Goal: Task Accomplishment & Management: Manage account settings

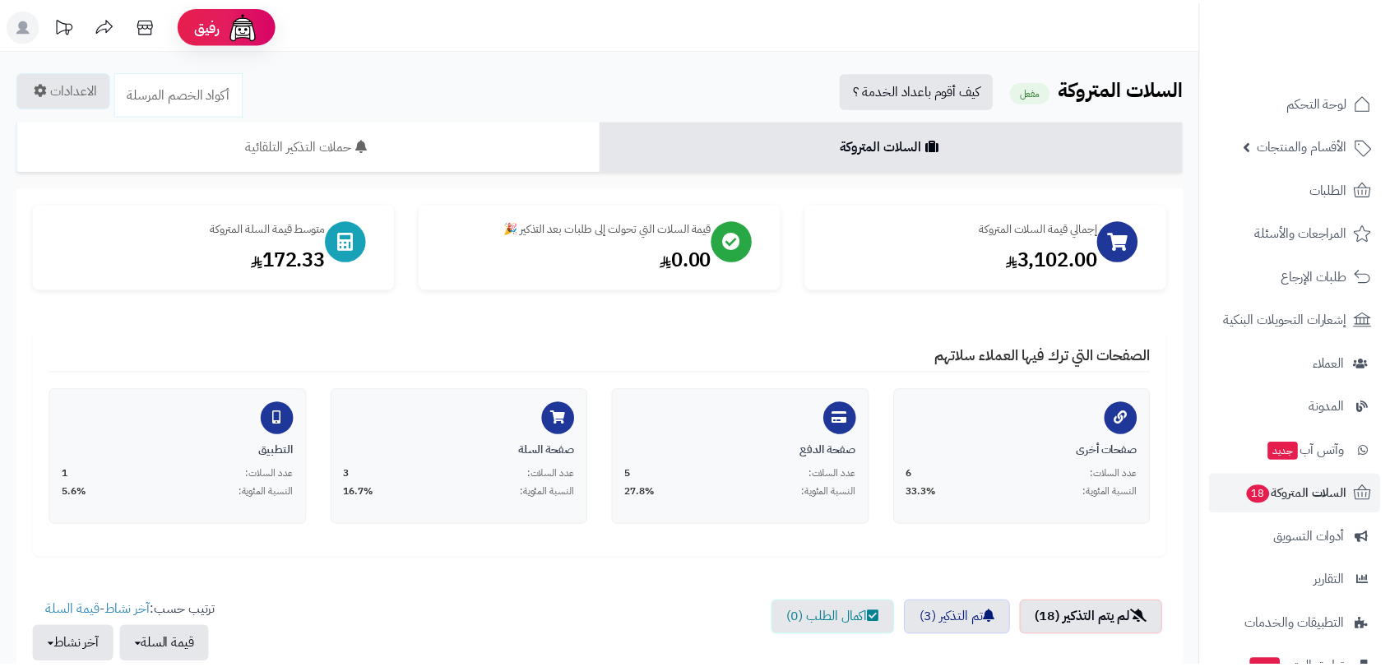
scroll to position [584, 0]
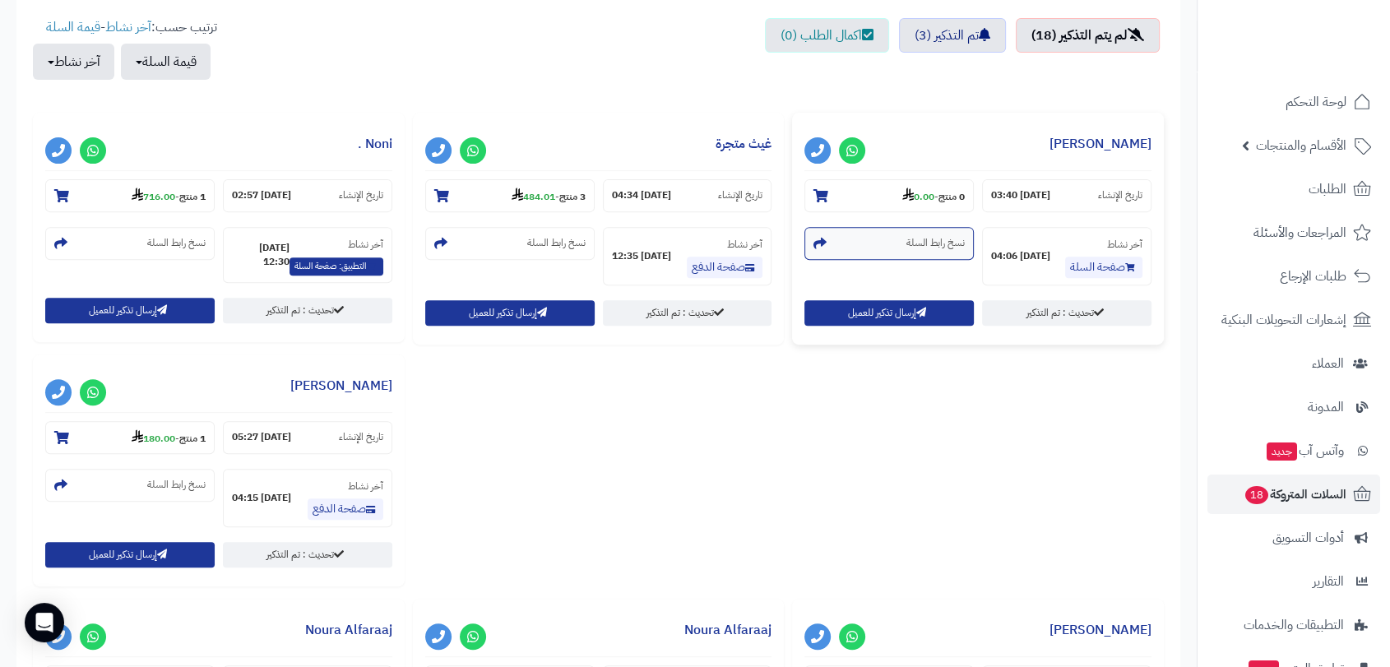
click at [941, 247] on small "نسخ رابط السلة" at bounding box center [935, 243] width 58 height 14
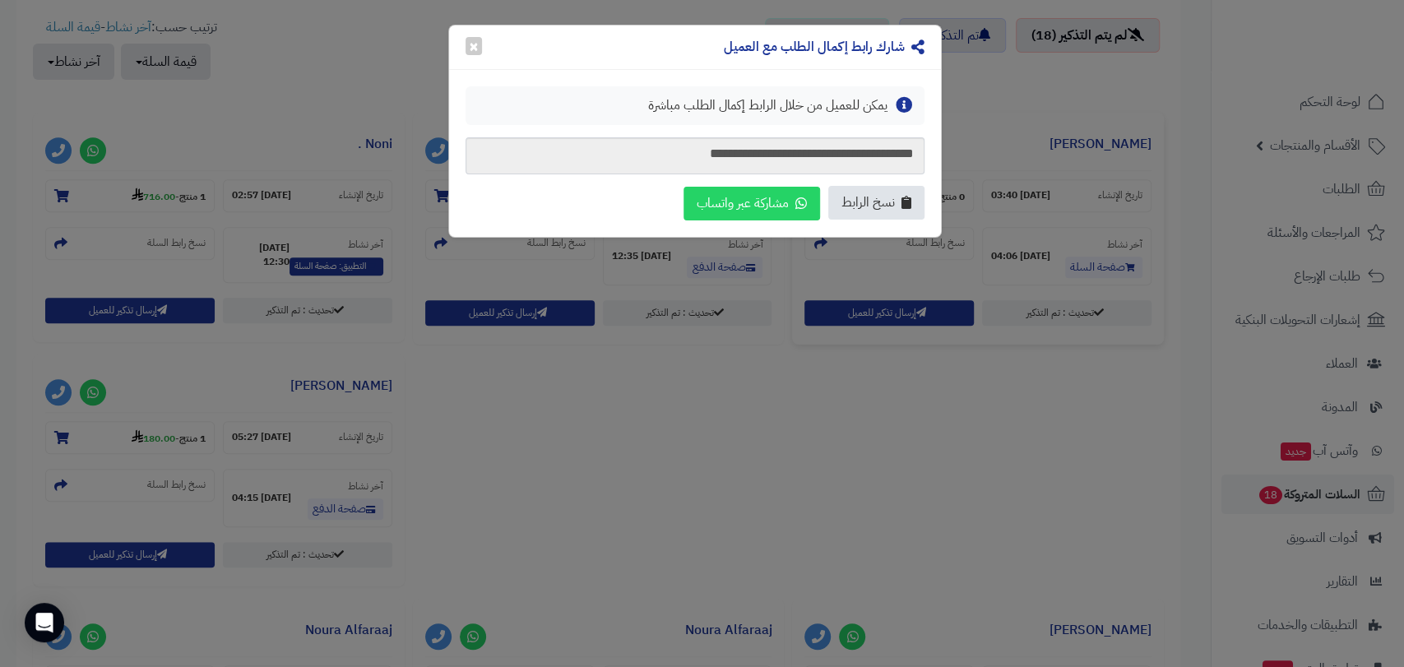
click at [866, 201] on span "نسخ الرابط" at bounding box center [867, 202] width 53 height 19
click at [473, 49] on button "×" at bounding box center [473, 45] width 16 height 18
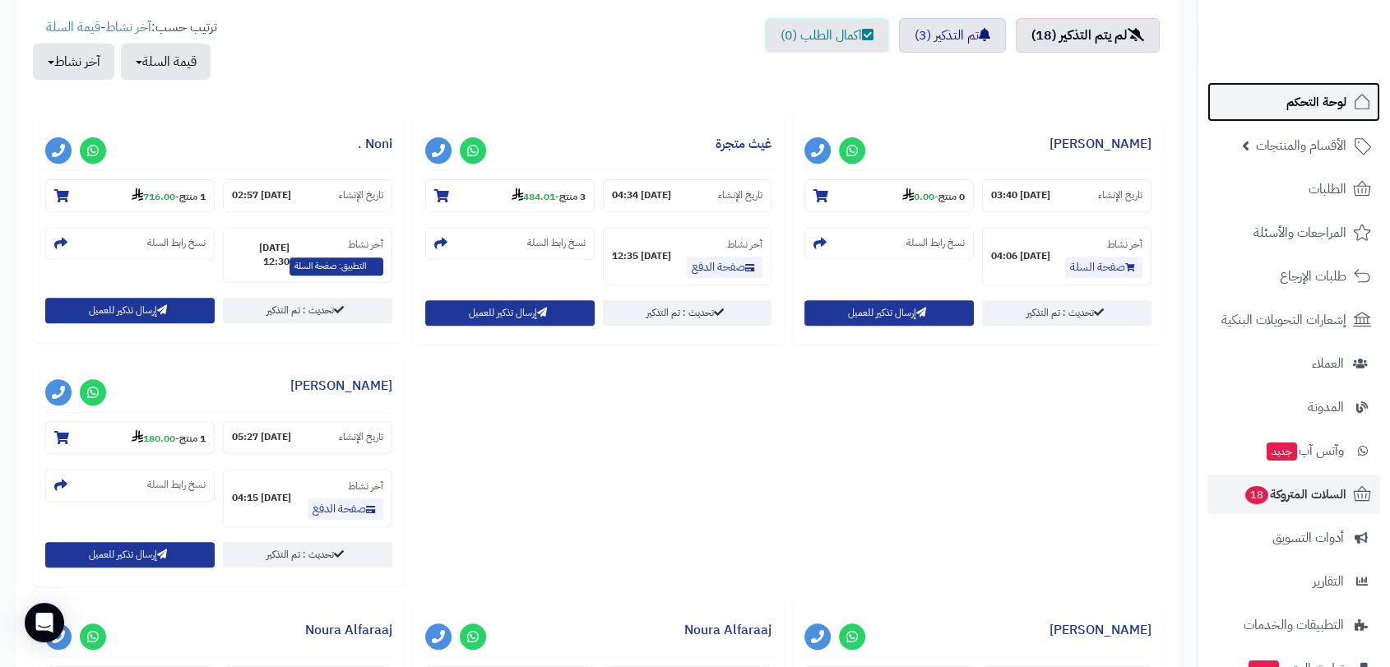
click at [1311, 98] on span "لوحة التحكم" at bounding box center [1316, 101] width 60 height 23
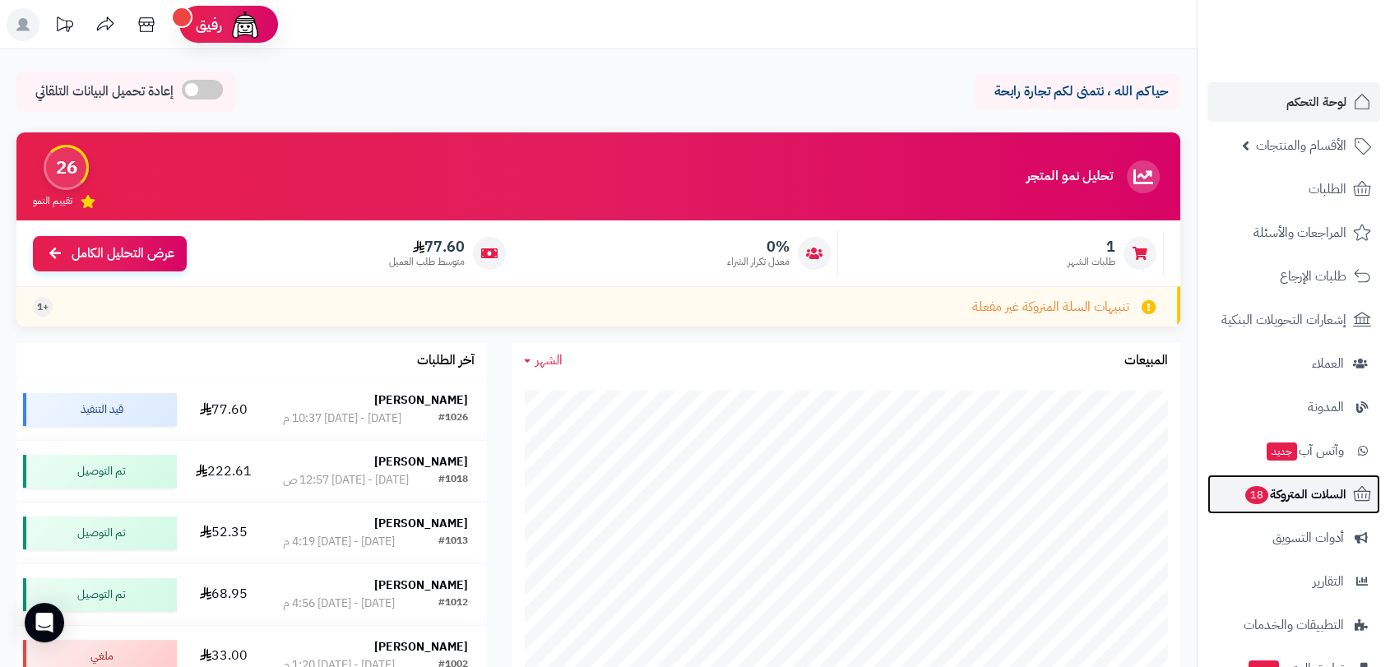
click at [1314, 493] on span "السلات المتروكة 18" at bounding box center [1294, 494] width 103 height 23
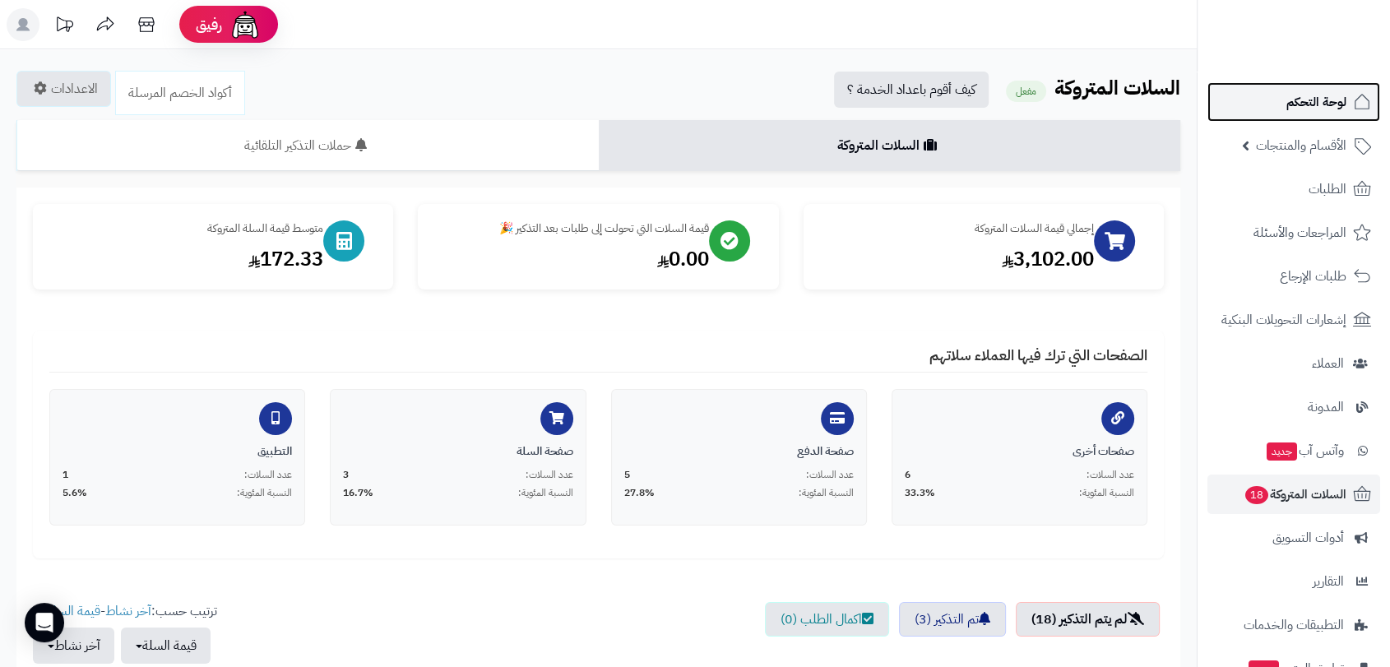
click at [1325, 96] on span "لوحة التحكم" at bounding box center [1316, 101] width 60 height 23
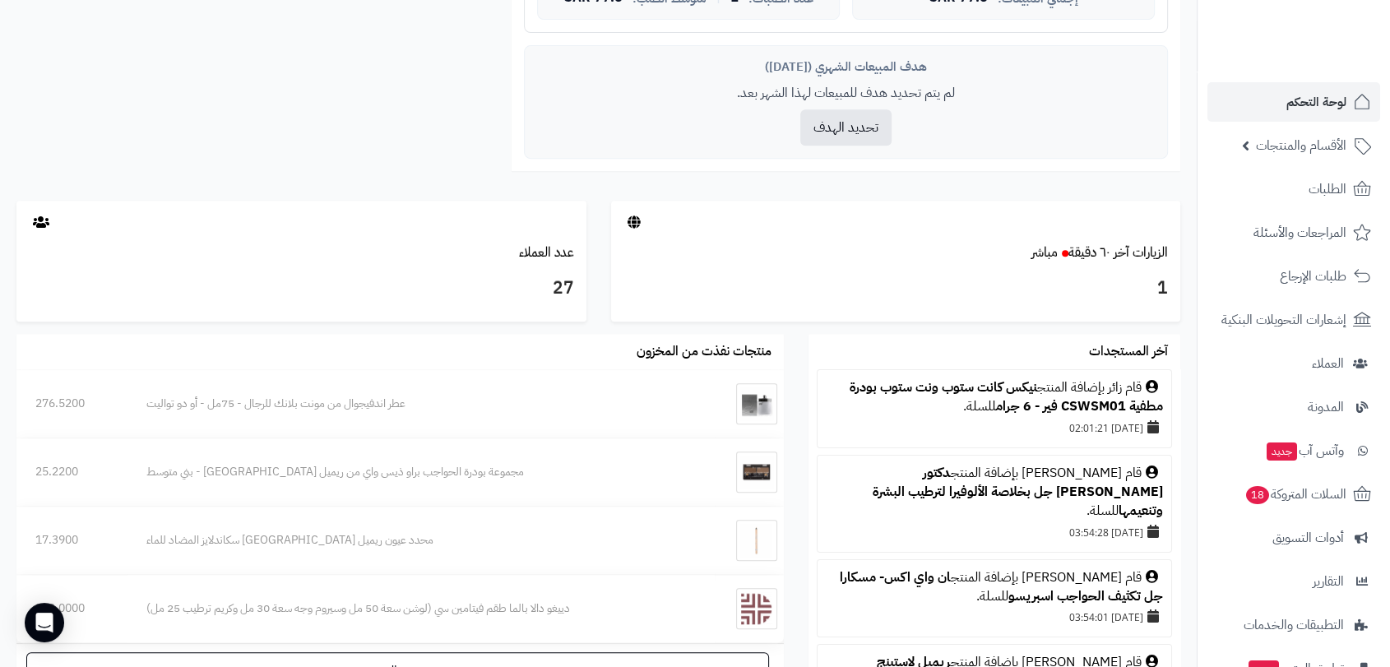
scroll to position [730, 0]
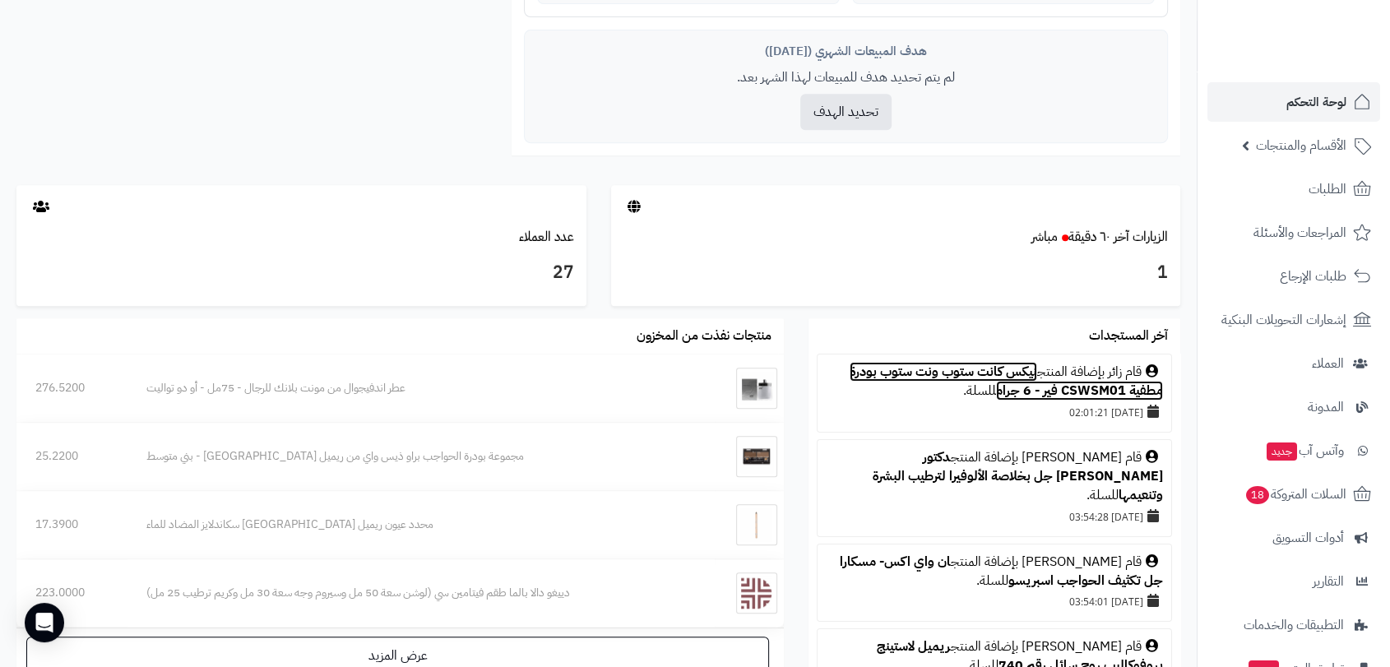
click at [923, 367] on link "نيكس كانت ستوب ونت ستوب بودرة مطفية CSWSM01 فير - 6 جرام" at bounding box center [1005, 381] width 313 height 39
click at [1320, 104] on span "لوحة التحكم" at bounding box center [1316, 101] width 60 height 23
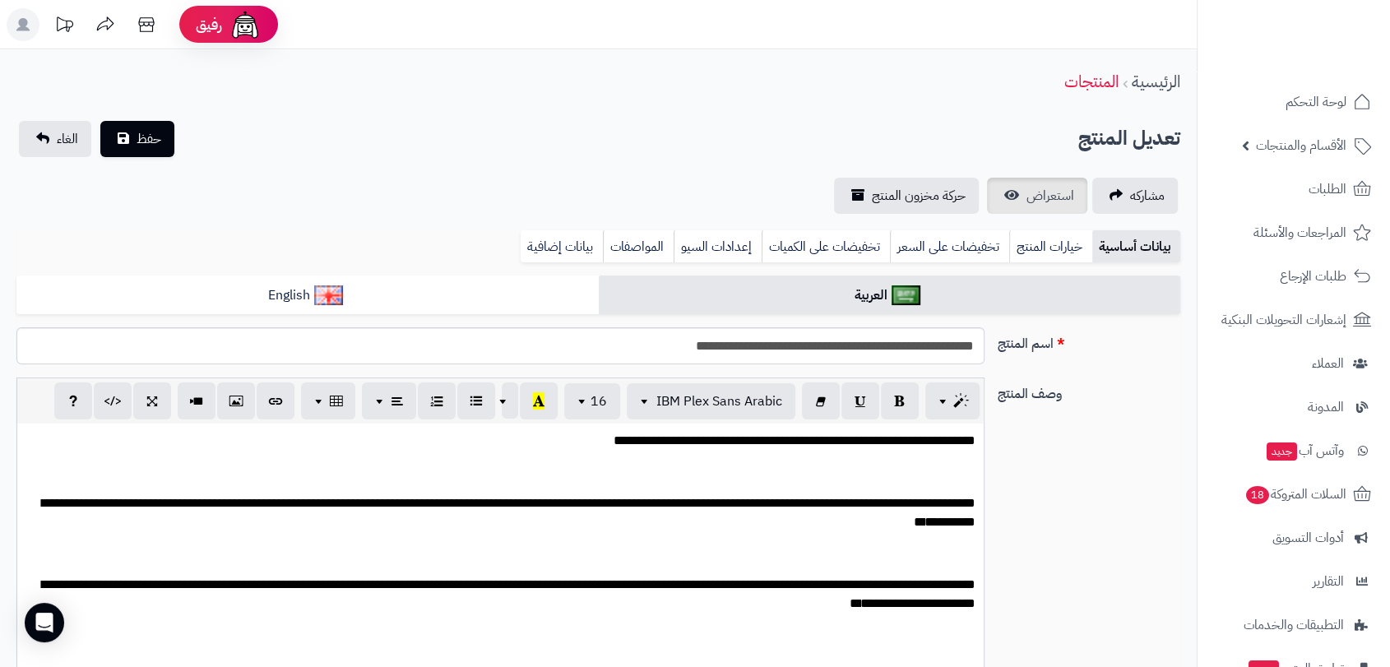
scroll to position [156, 0]
click at [1036, 197] on span "استعراض" at bounding box center [1050, 196] width 48 height 20
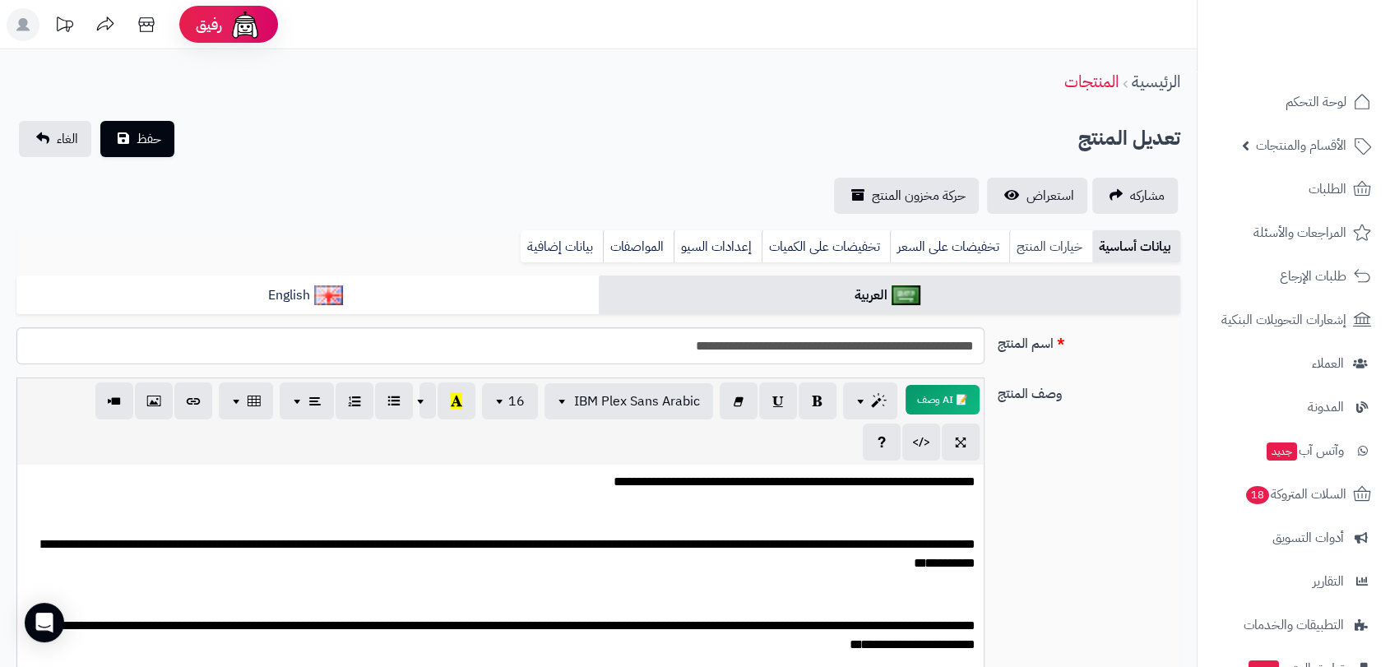
click at [1036, 247] on link "خيارات المنتج" at bounding box center [1050, 246] width 83 height 33
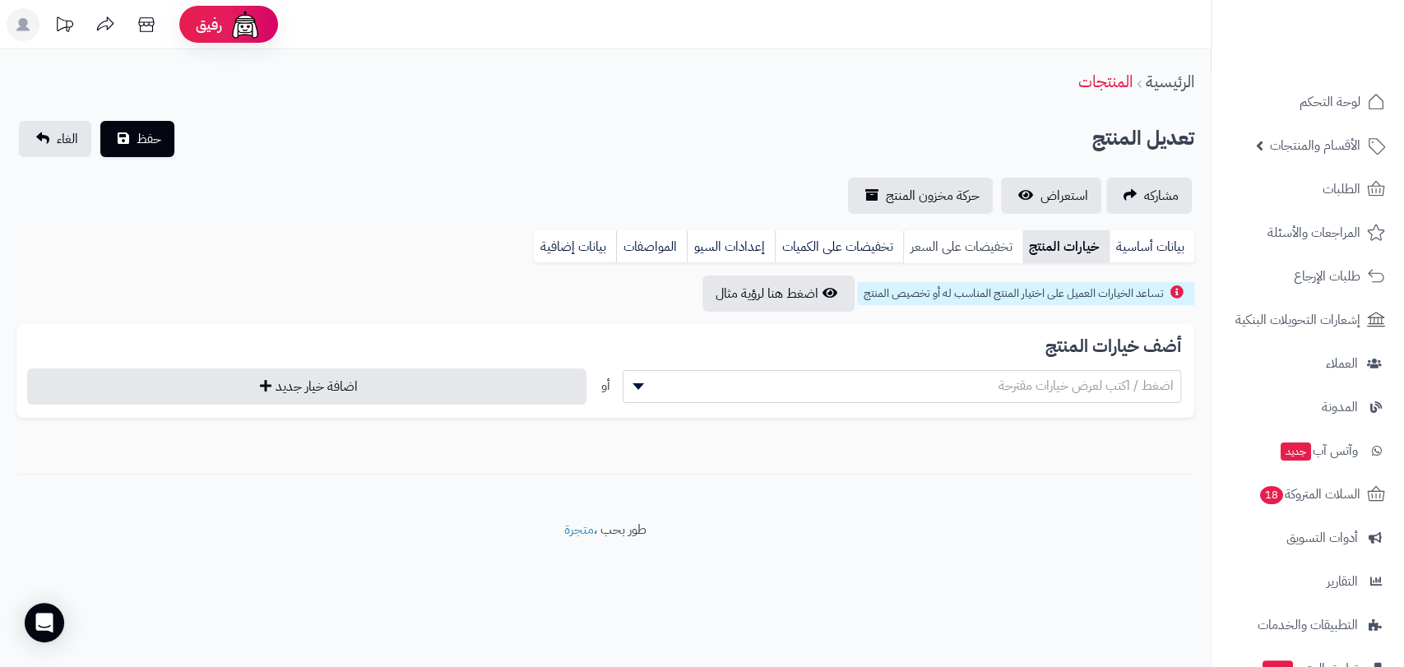
click at [967, 252] on link "تخفيضات على السعر" at bounding box center [962, 246] width 119 height 33
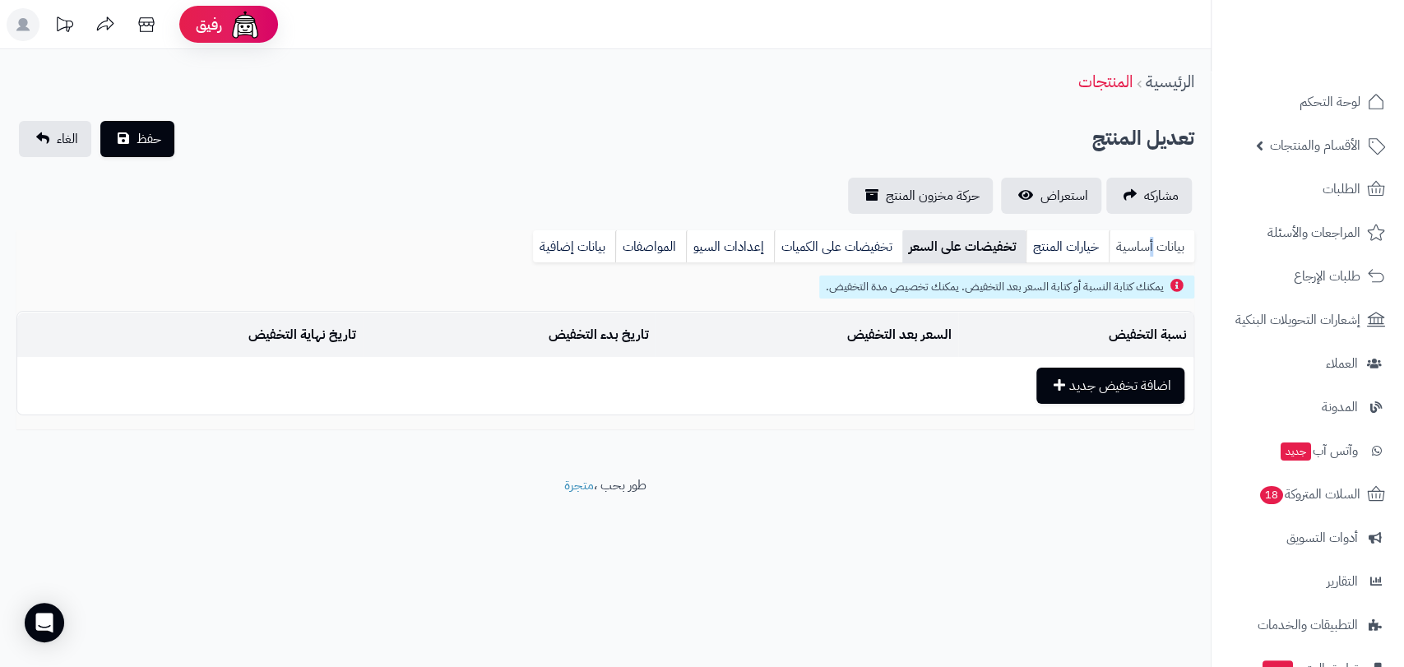
click at [1150, 247] on link "بيانات أساسية" at bounding box center [1151, 246] width 86 height 33
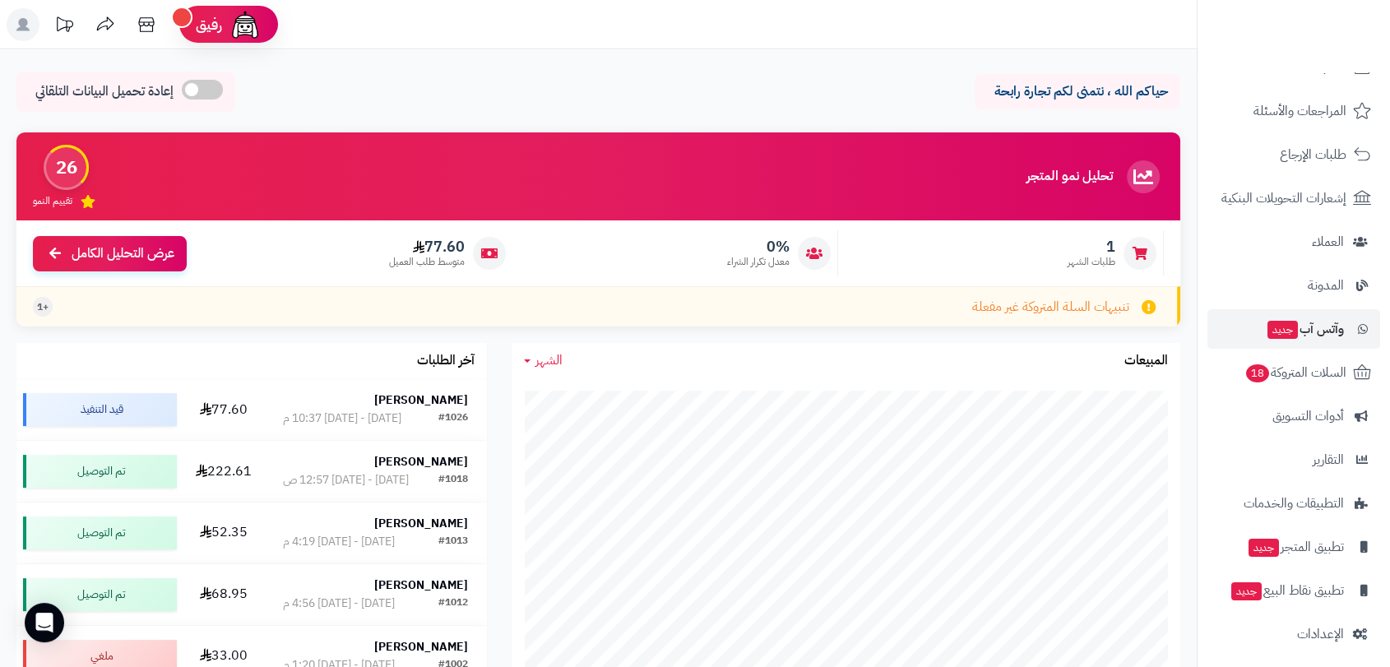
scroll to position [129, 0]
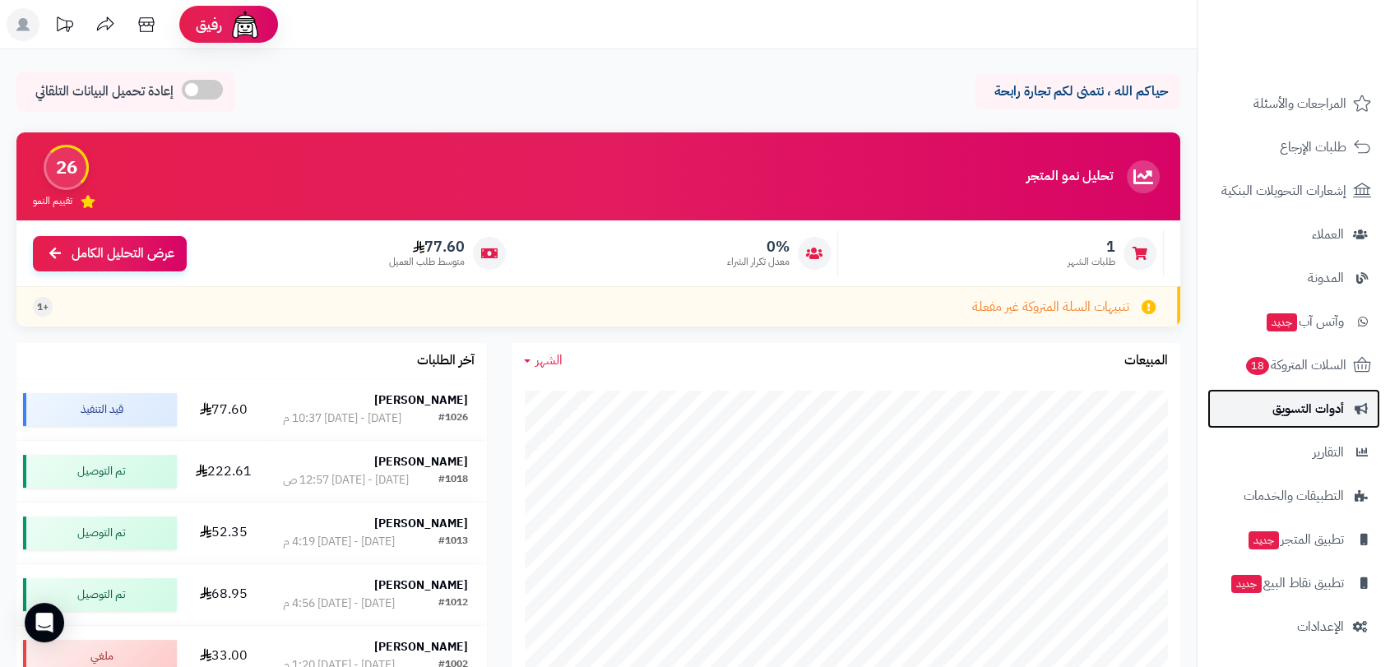
click at [1325, 408] on span "أدوات التسويق" at bounding box center [1308, 408] width 72 height 23
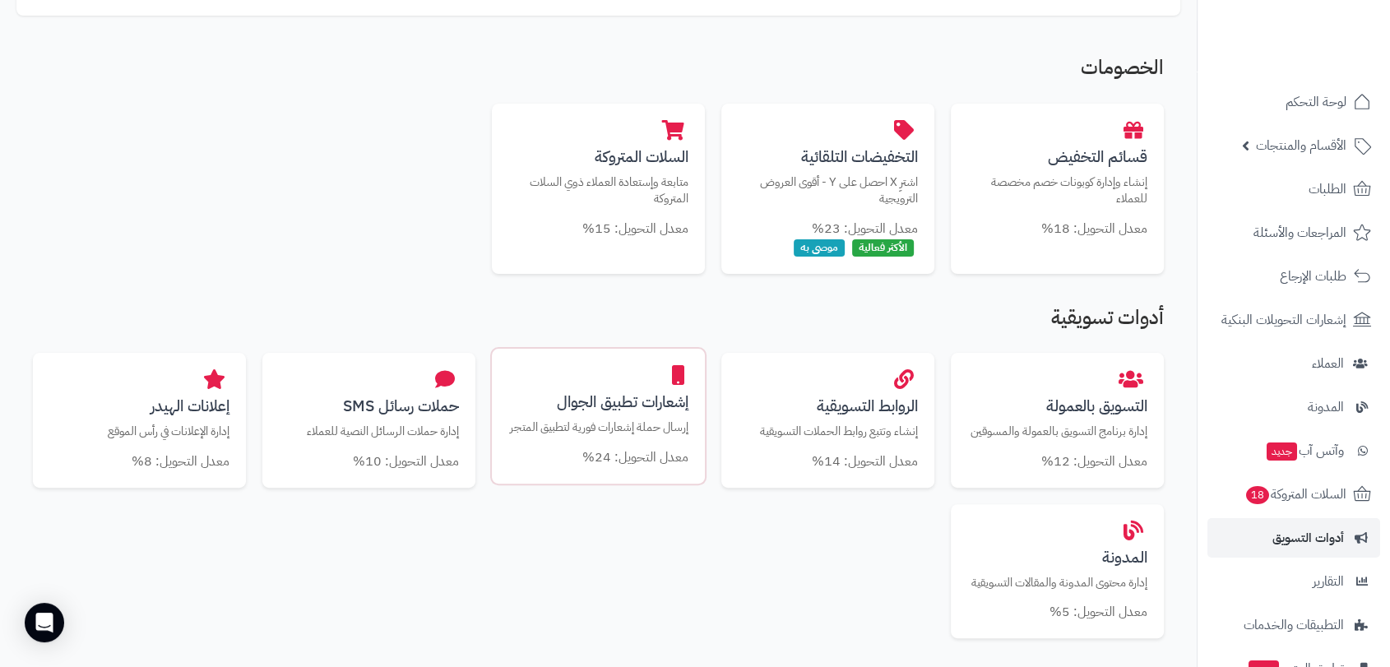
scroll to position [365, 0]
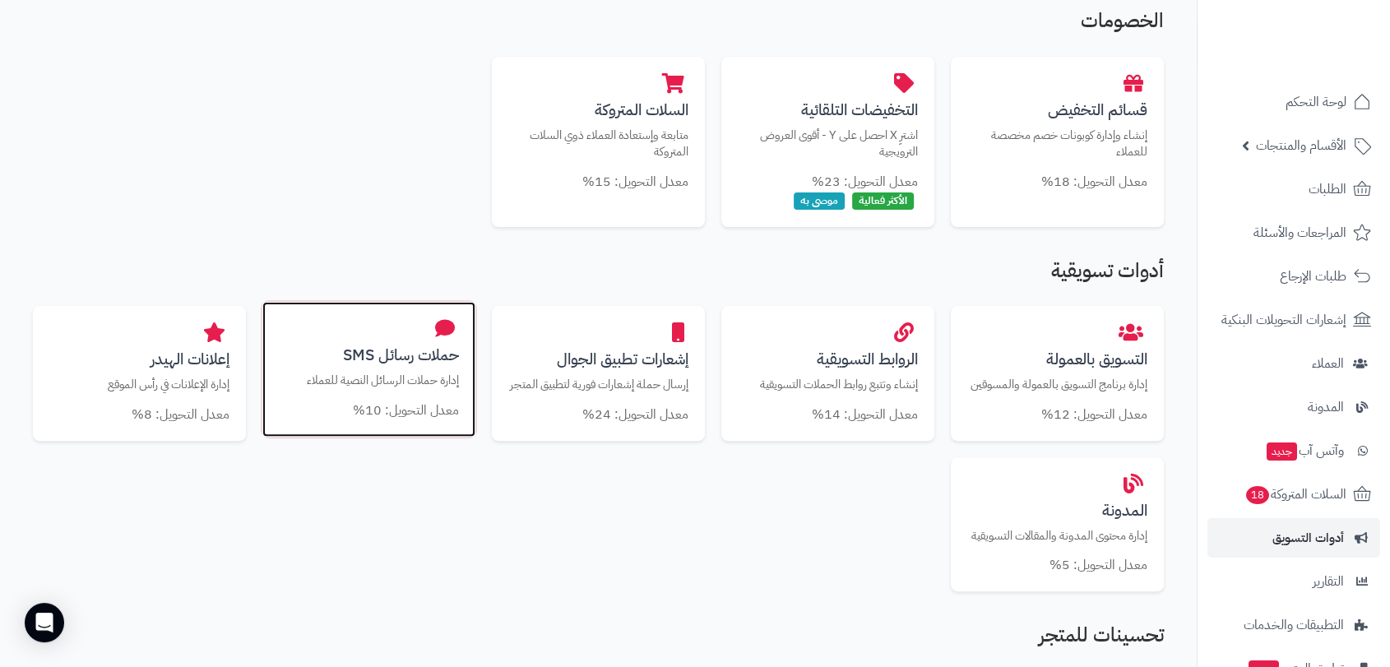
click at [378, 372] on p "إدارة حملات الرسائل النصية للعملاء" at bounding box center [369, 380] width 180 height 17
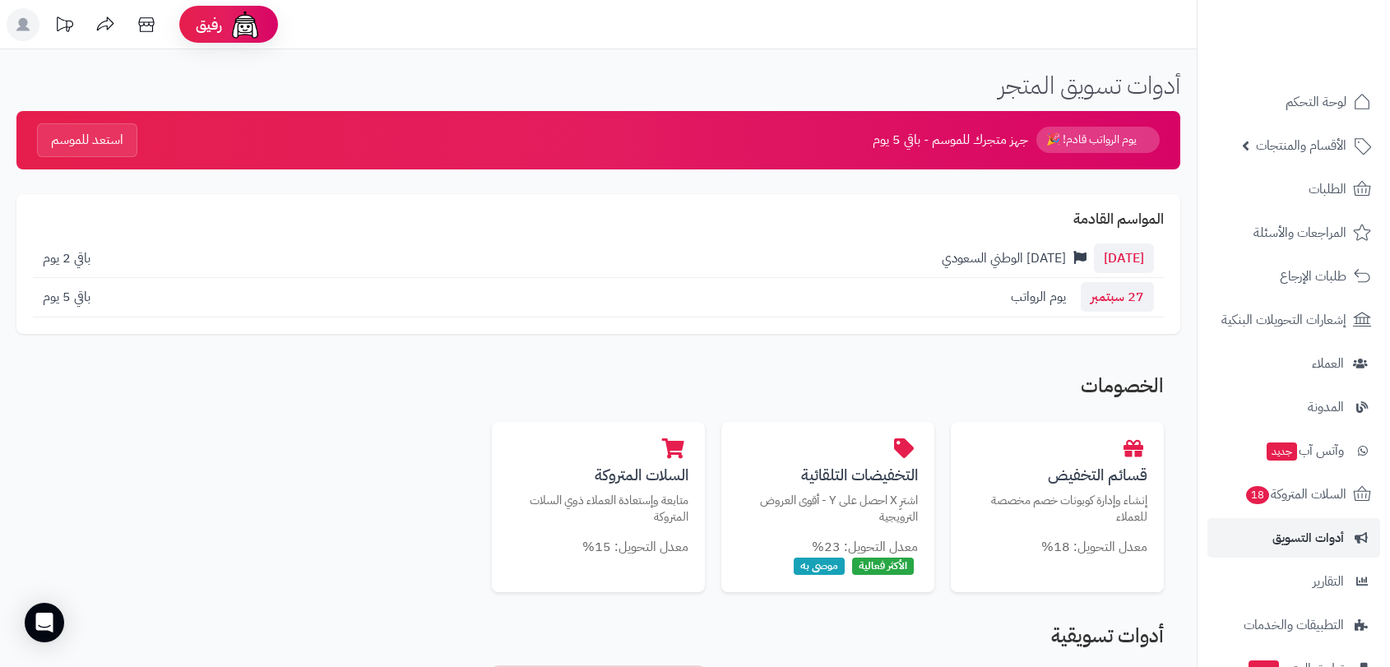
scroll to position [365, 0]
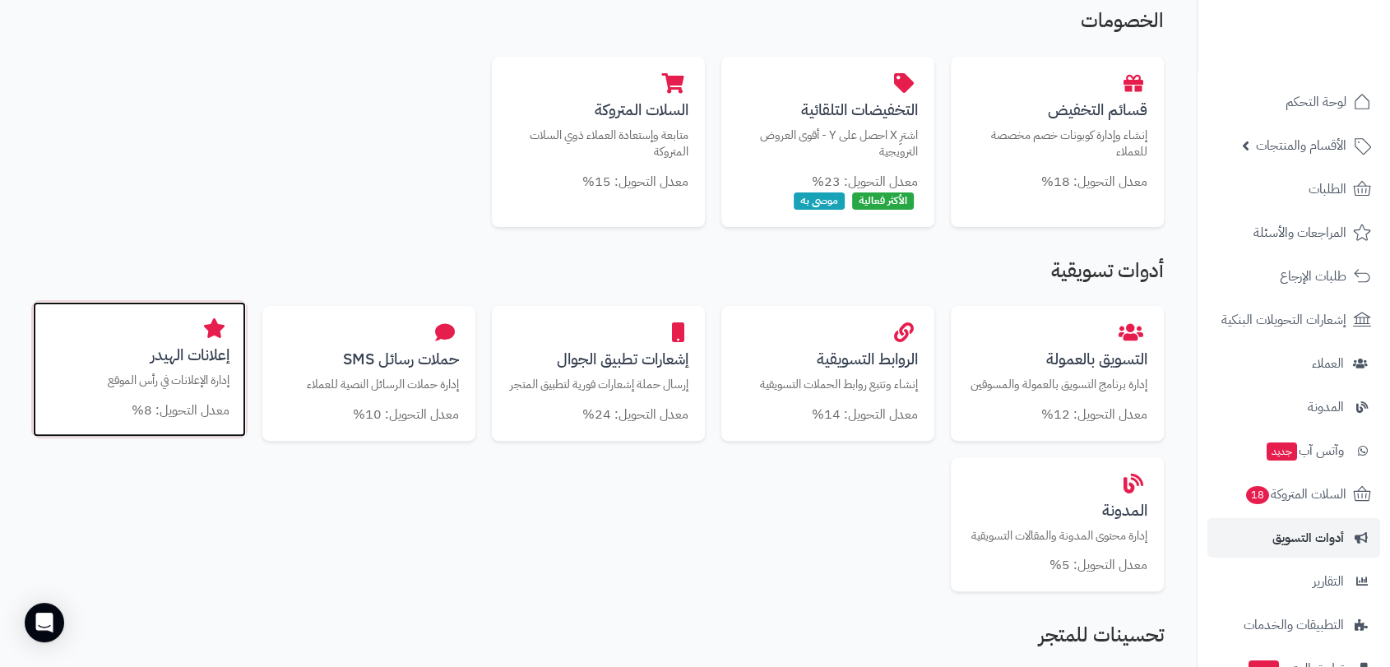
click at [191, 365] on div "إعلانات الهيدر إدارة الإعلانات في رأس الموقع معدل التحويل: 8%" at bounding box center [139, 369] width 213 height 135
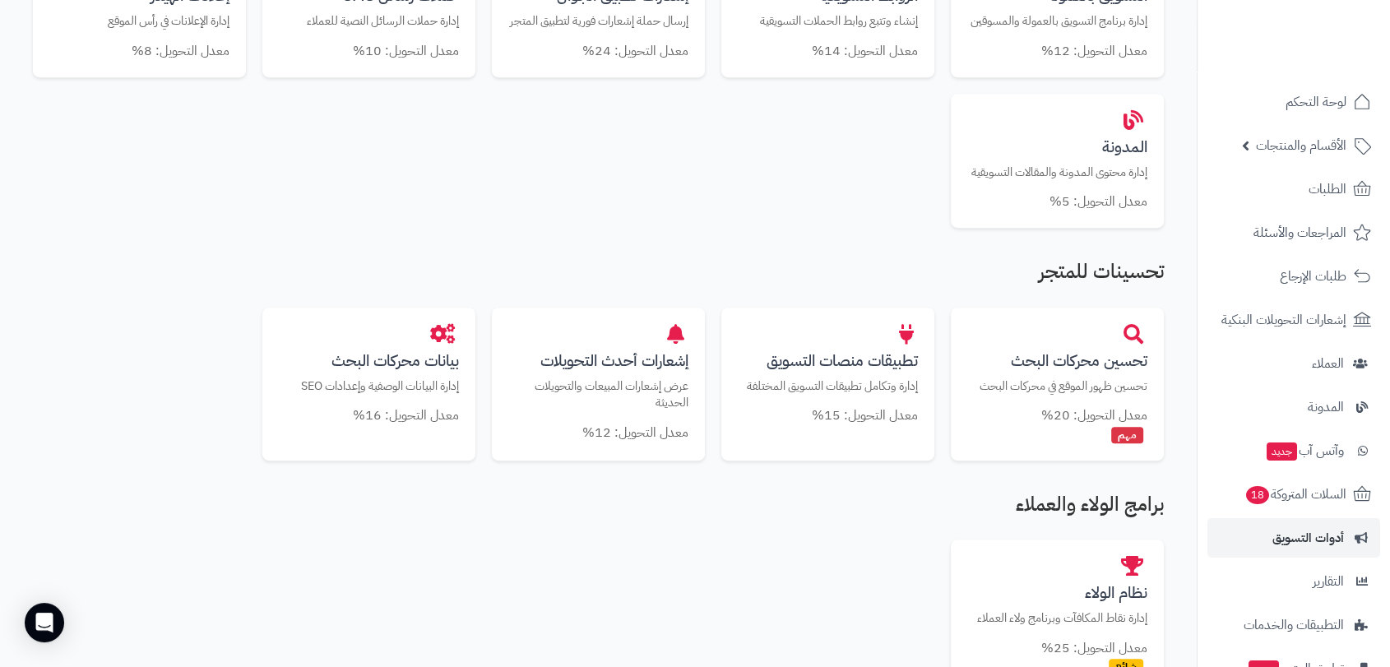
scroll to position [730, 0]
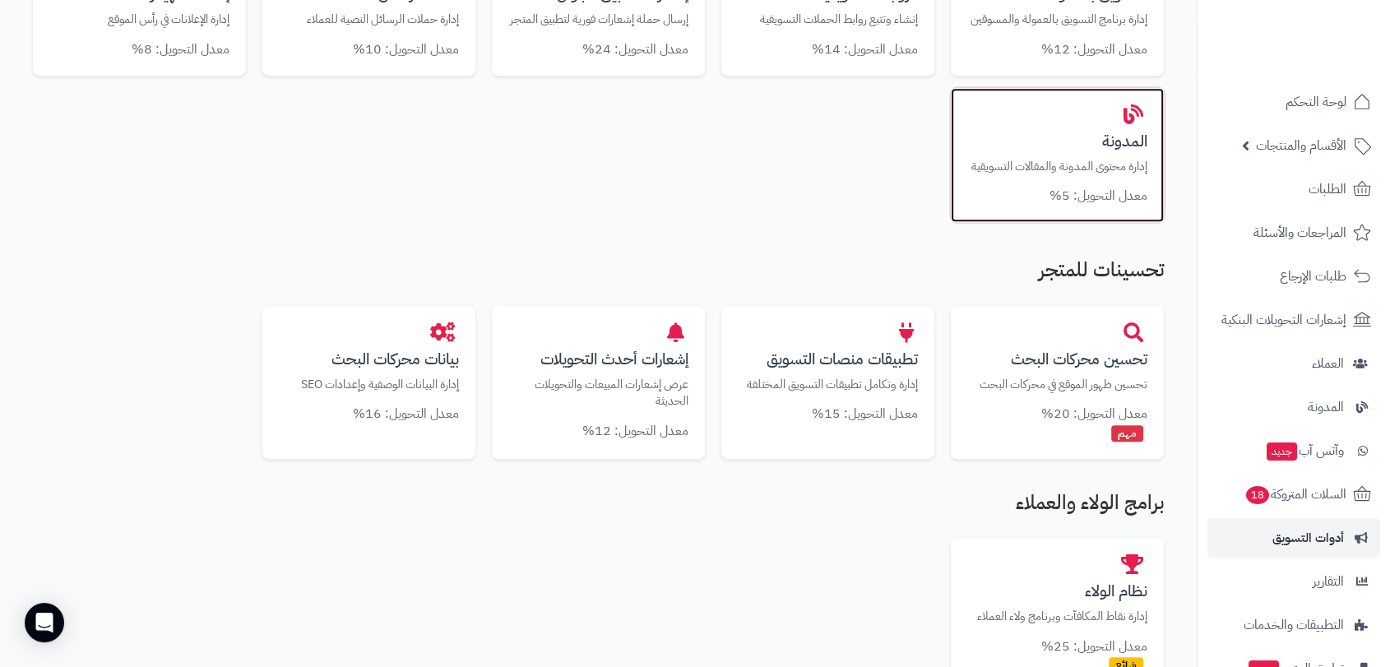
click at [1116, 150] on h3 "المدونة" at bounding box center [1057, 140] width 180 height 17
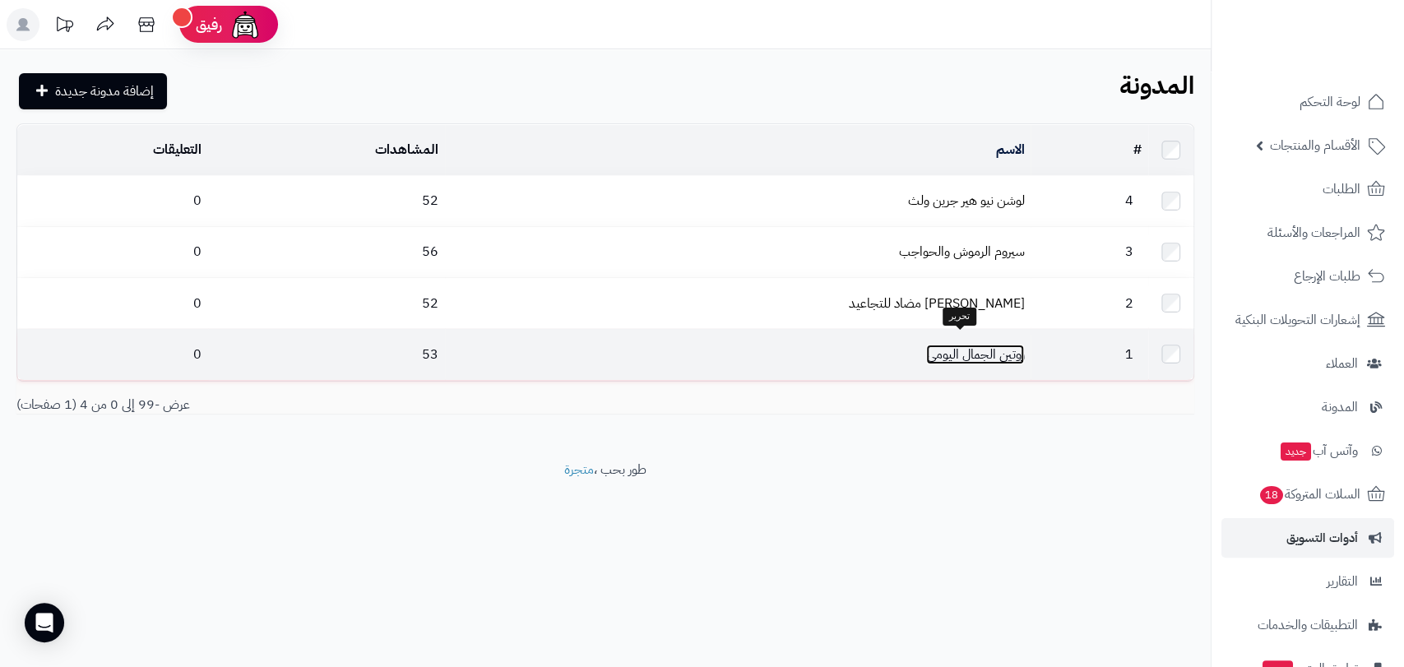
click at [964, 346] on link "روتين الجمال اليومي" at bounding box center [975, 355] width 98 height 20
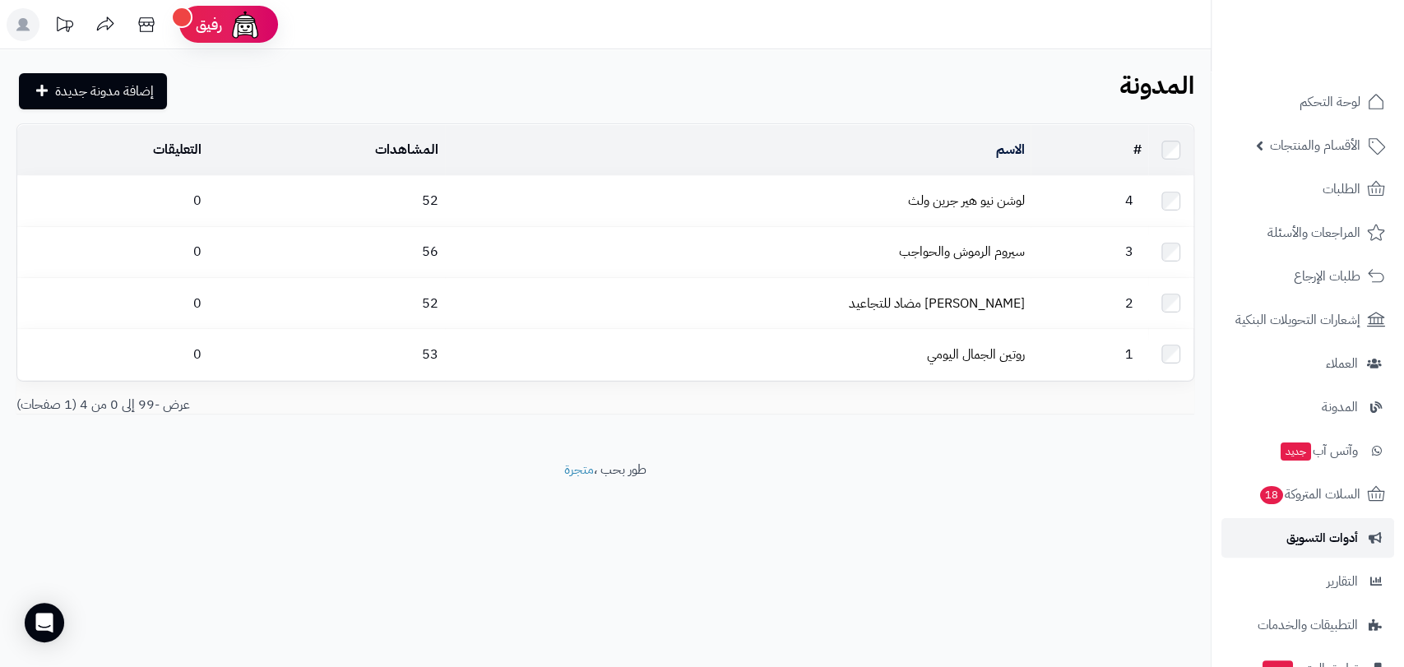
click at [1333, 534] on span "أدوات التسويق" at bounding box center [1322, 537] width 72 height 23
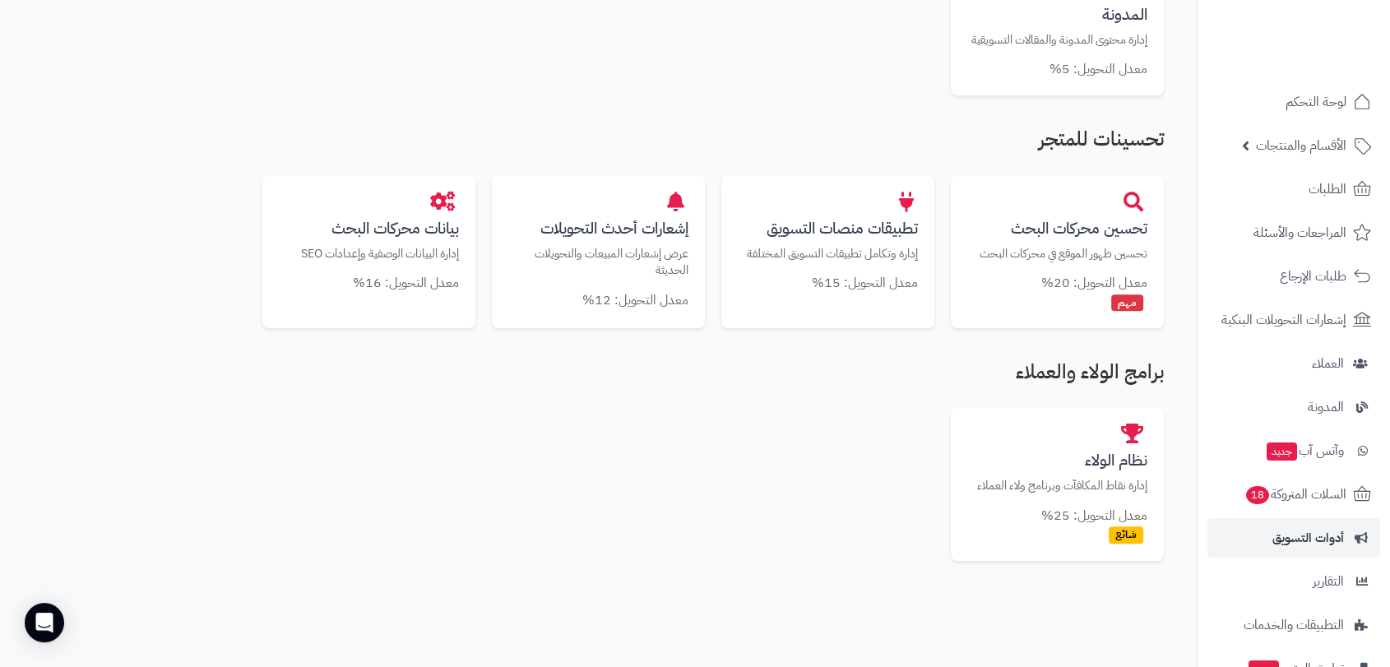
scroll to position [967, 0]
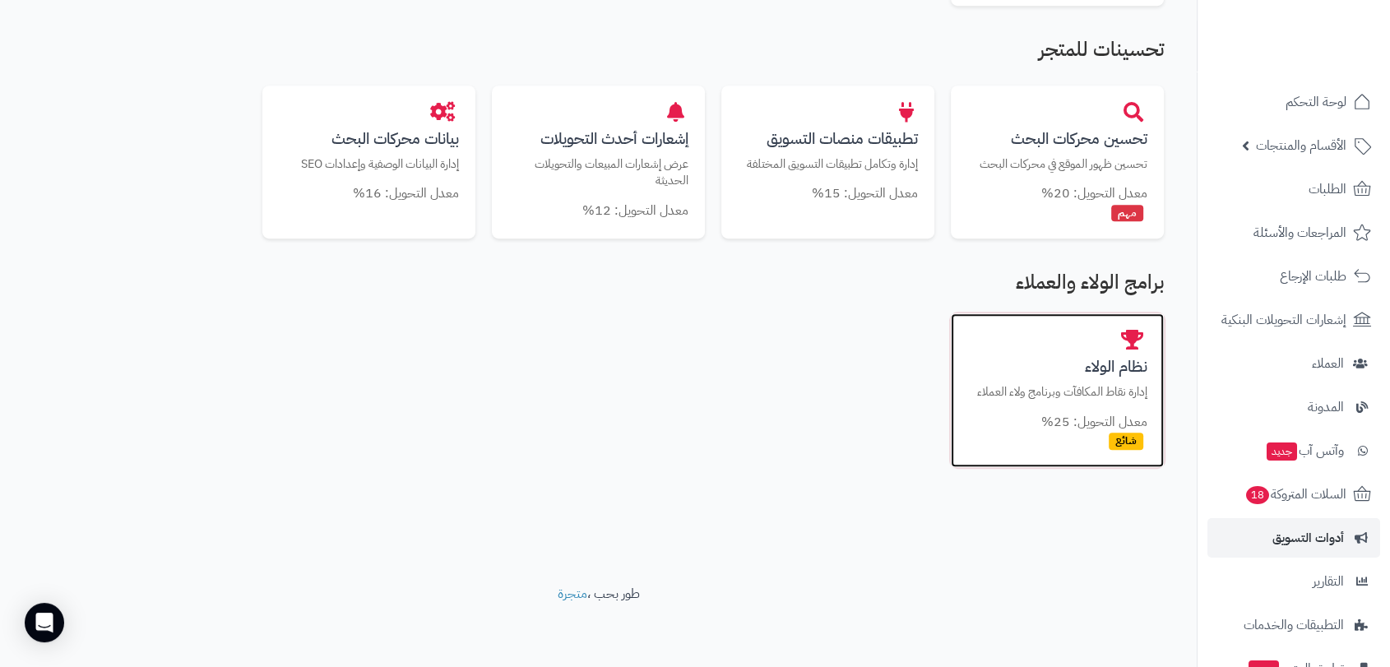
click at [1096, 365] on h3 "نظام الولاء" at bounding box center [1057, 366] width 180 height 17
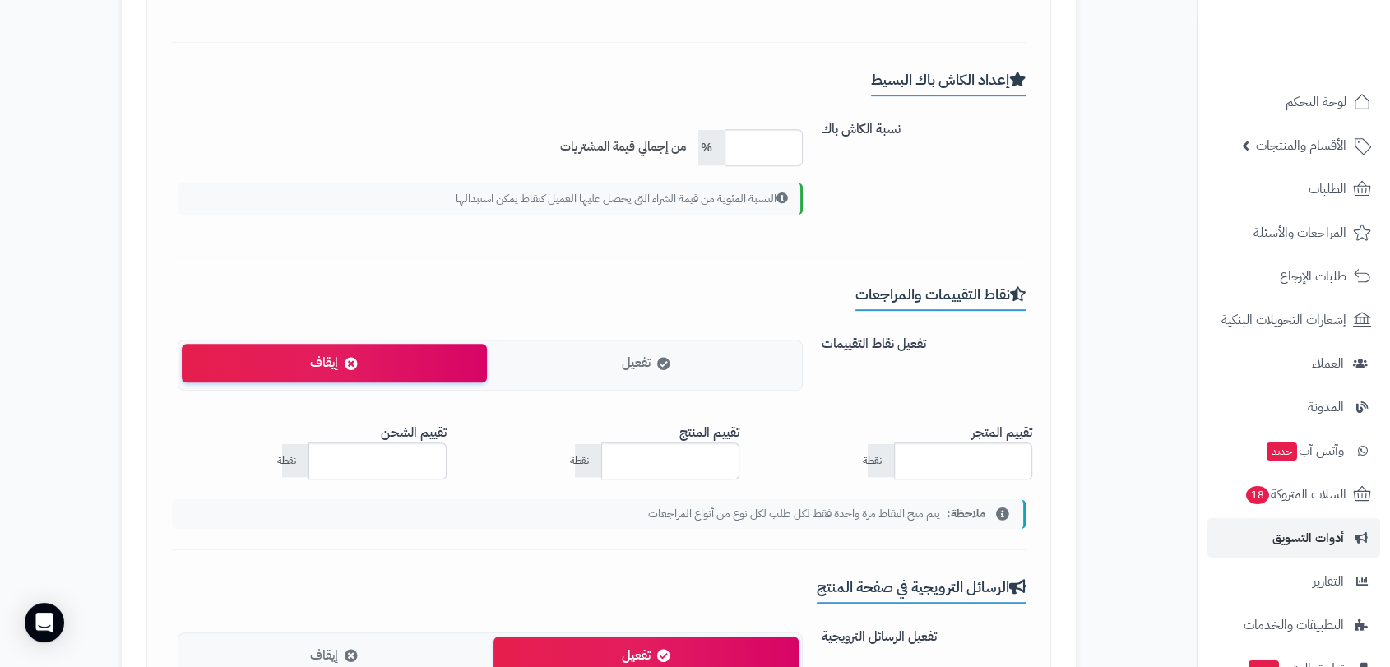
scroll to position [730, 0]
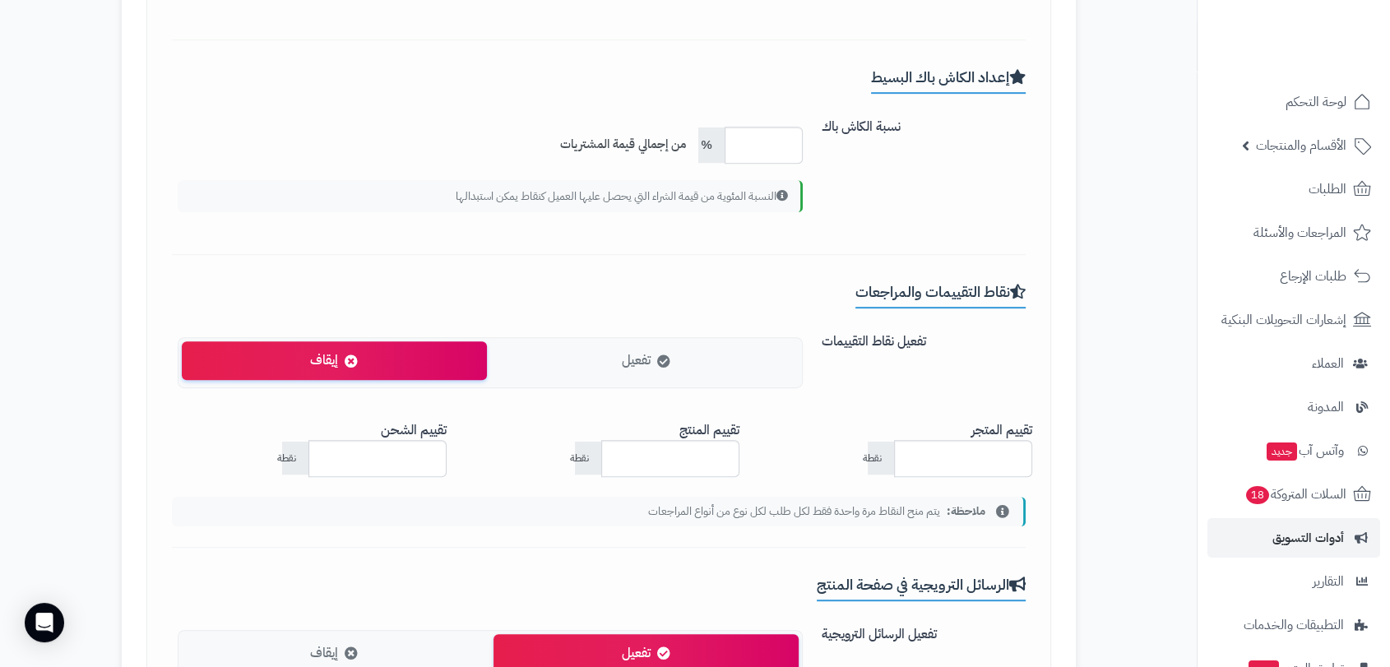
click at [593, 357] on label "تفعيل" at bounding box center [645, 360] width 305 height 39
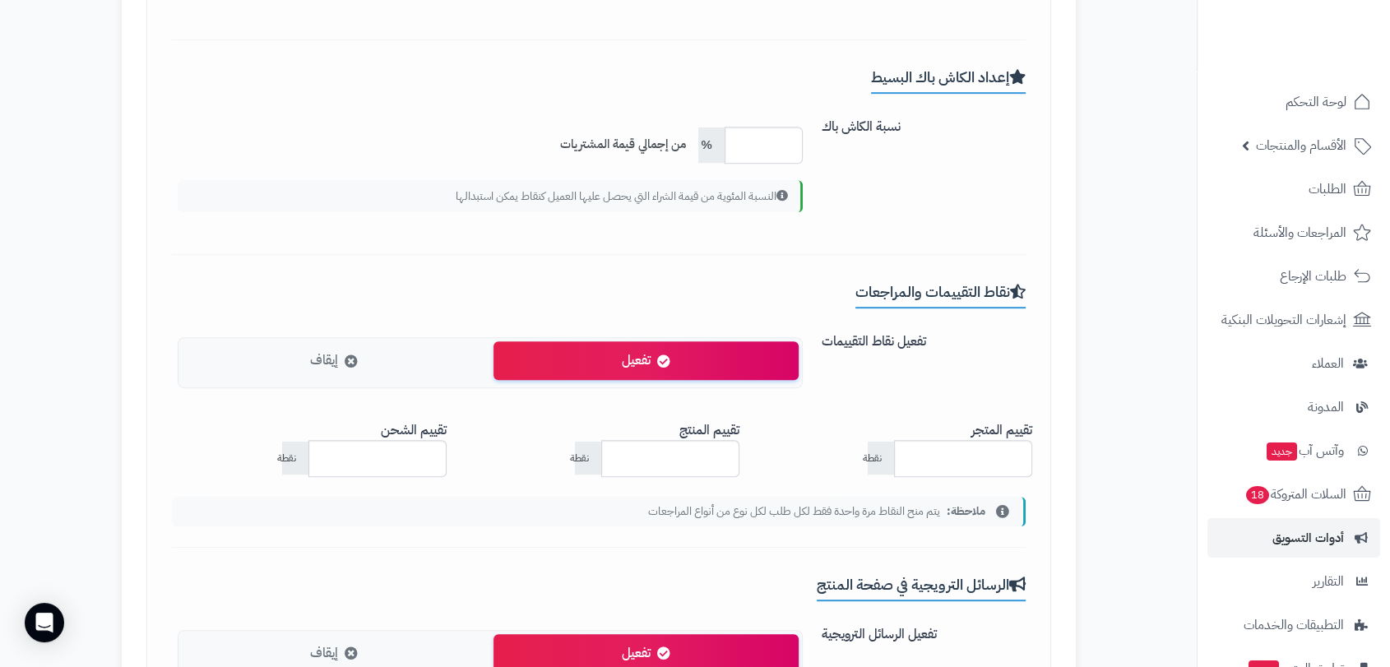
click at [283, 363] on label "إيقاف" at bounding box center [334, 360] width 305 height 39
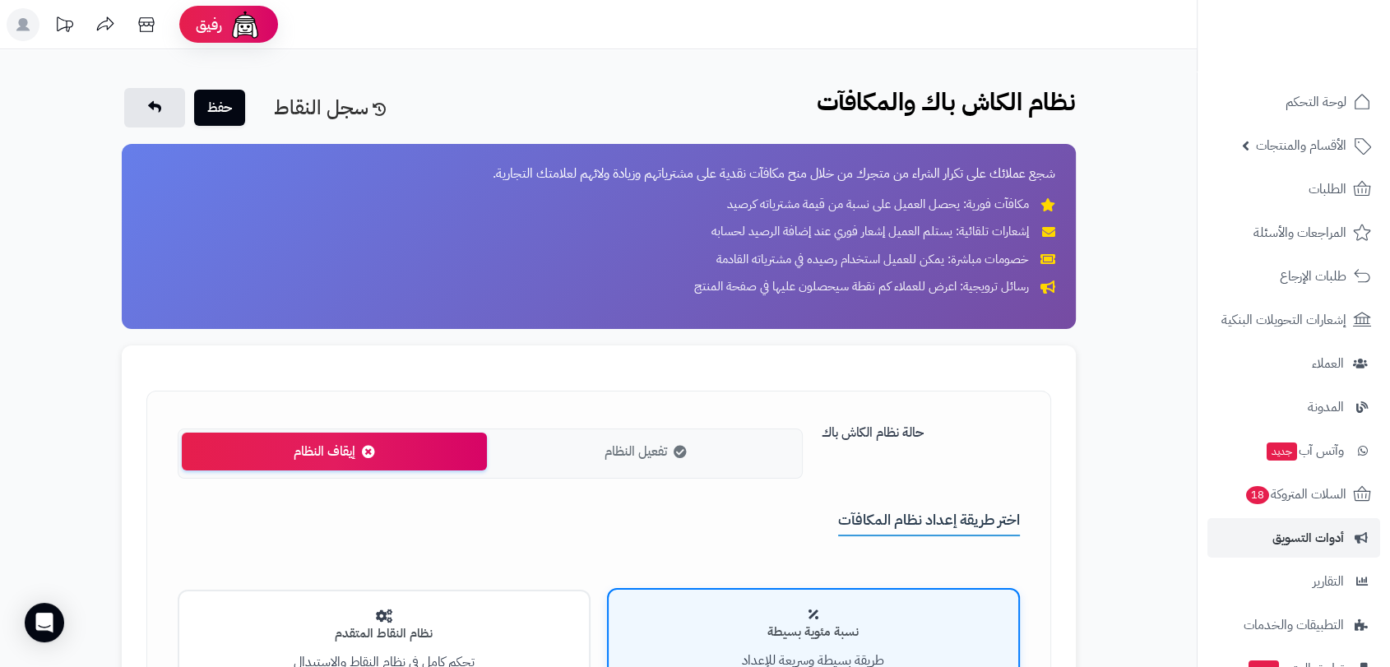
scroll to position [0, 0]
click at [145, 109] on icon at bounding box center [147, 106] width 13 height 13
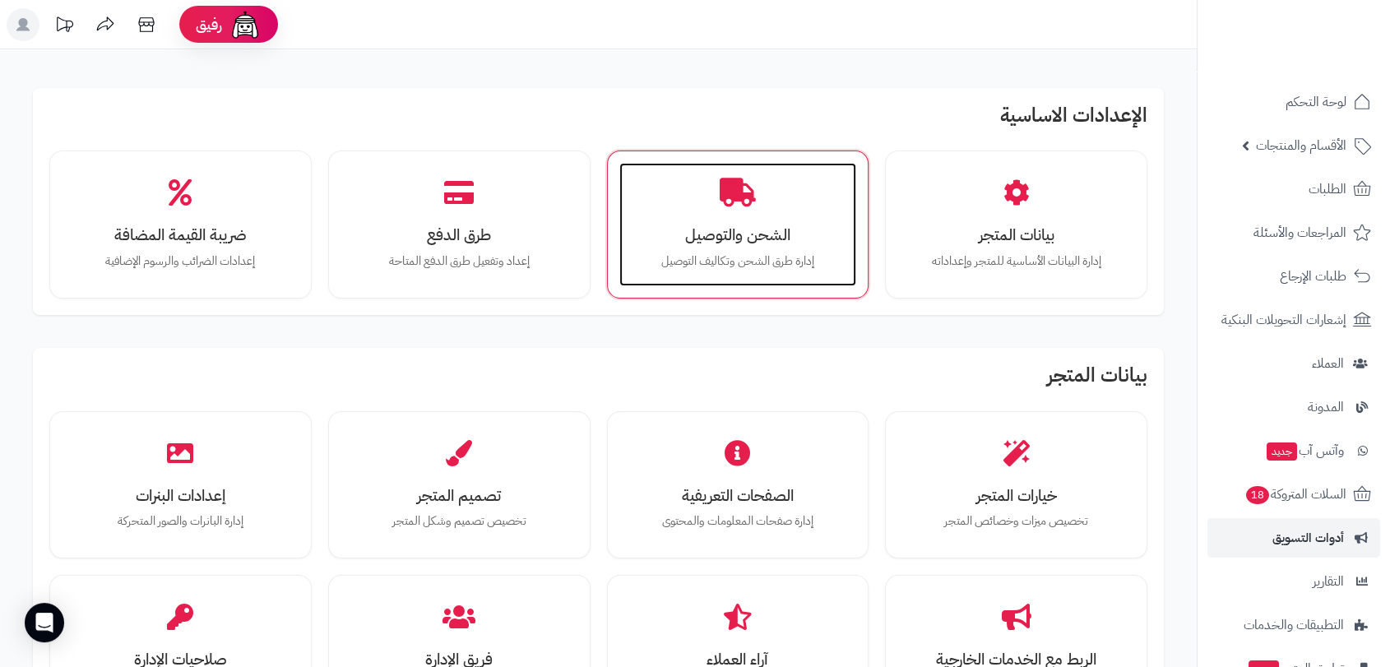
click at [716, 242] on h3 "الشحن والتوصيل" at bounding box center [738, 234] width 205 height 17
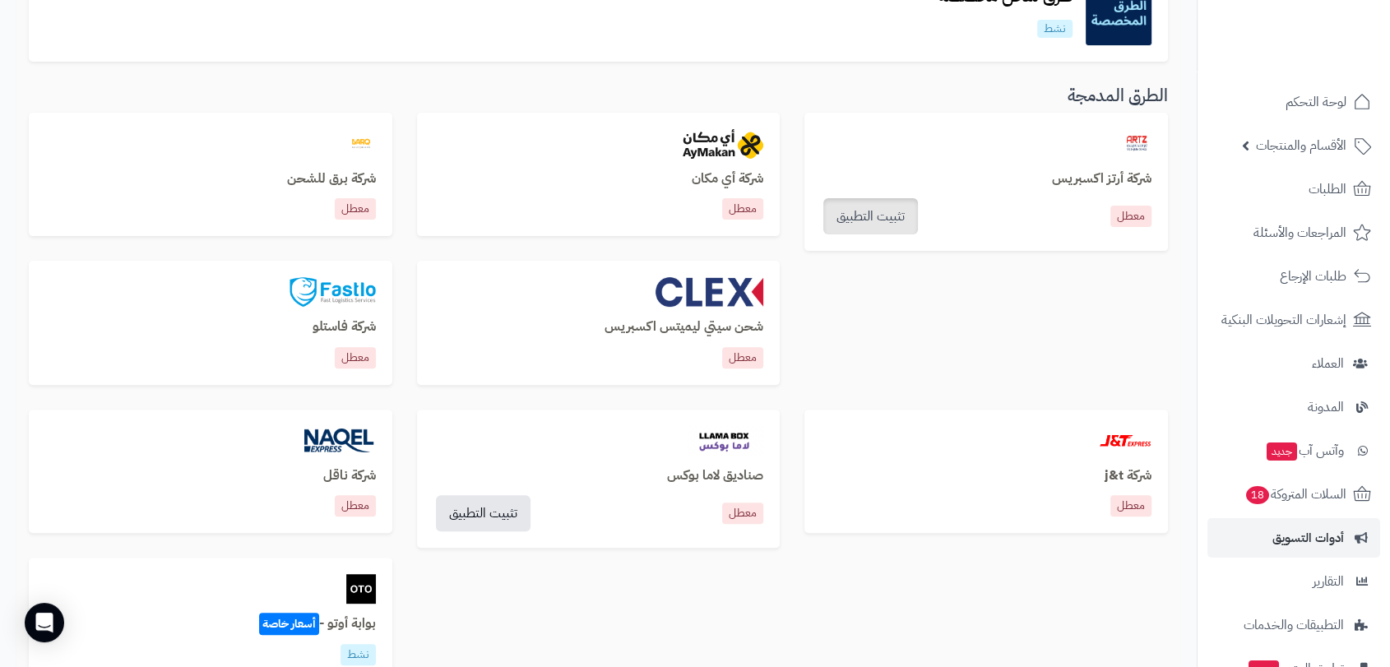
scroll to position [91, 0]
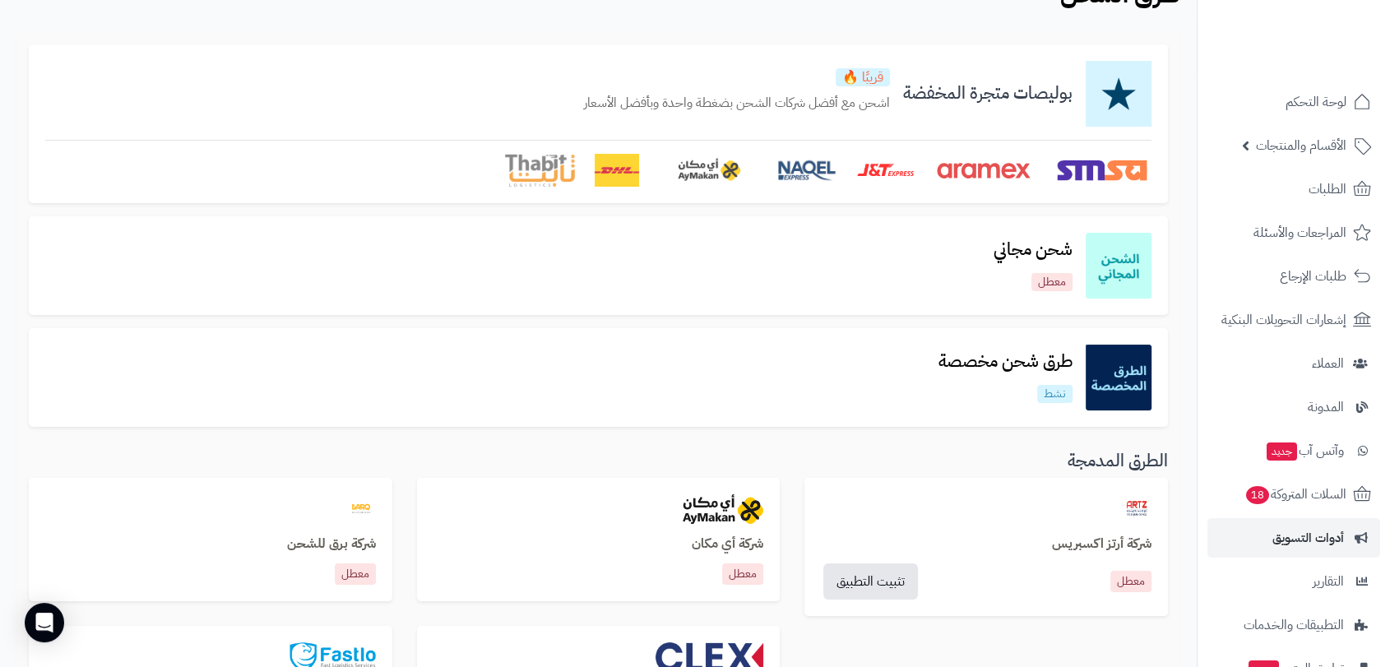
click at [922, 362] on div "طرق شحن مخصصة نشط" at bounding box center [598, 378] width 1106 height 66
click at [985, 360] on h3 "طرق شحن مخصصة" at bounding box center [1005, 361] width 160 height 19
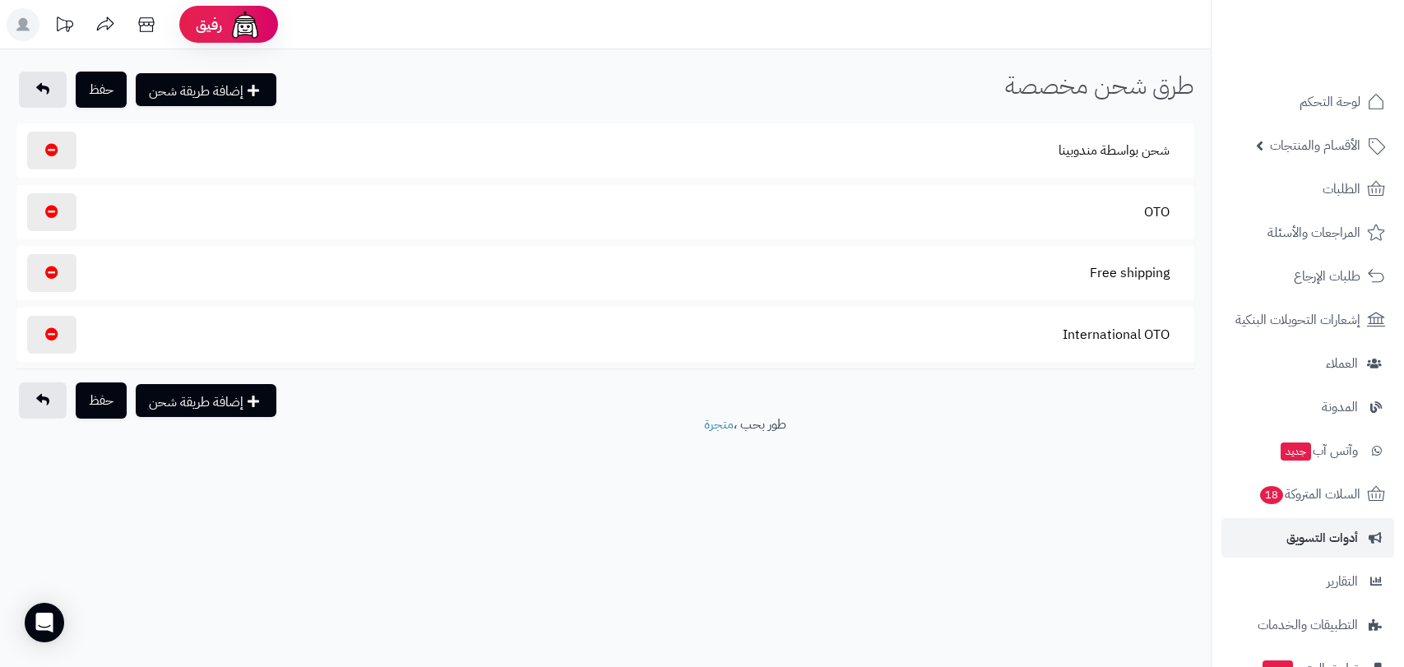
select select
click at [1031, 280] on section "Free shipping" at bounding box center [605, 273] width 1161 height 38
click at [1108, 275] on button "Free shipping" at bounding box center [1129, 272] width 108 height 38
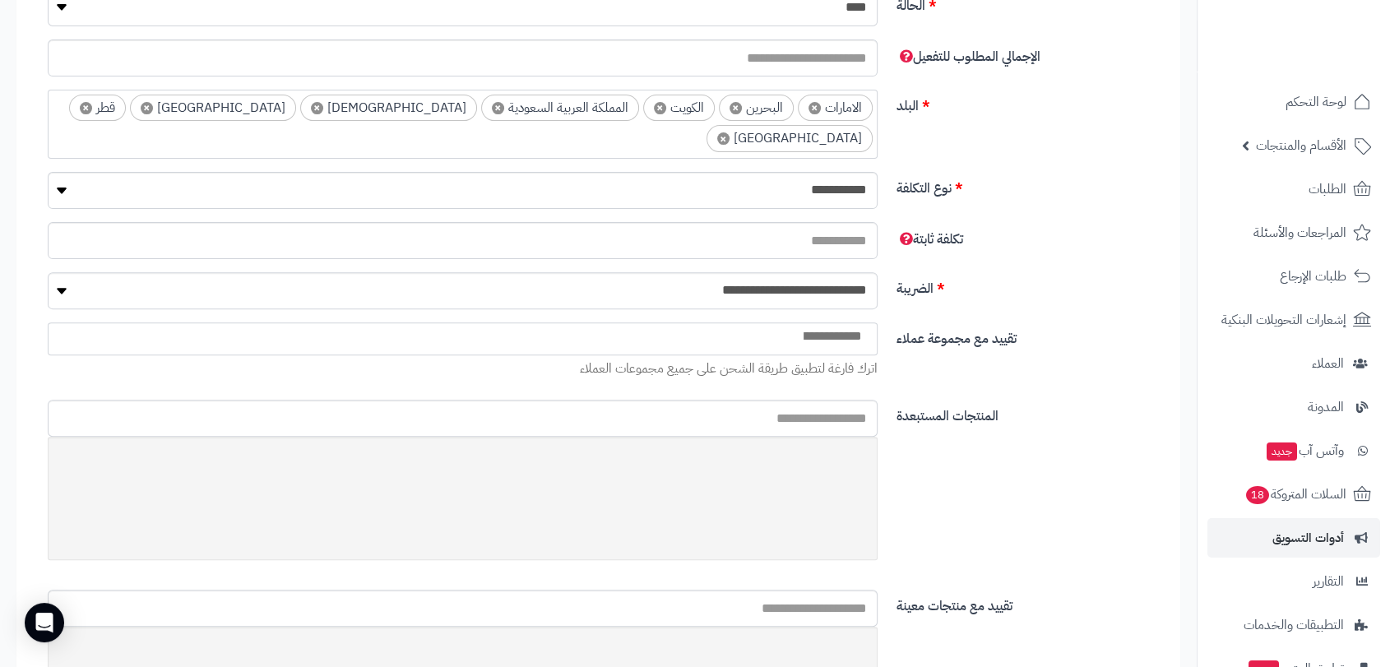
scroll to position [365, 0]
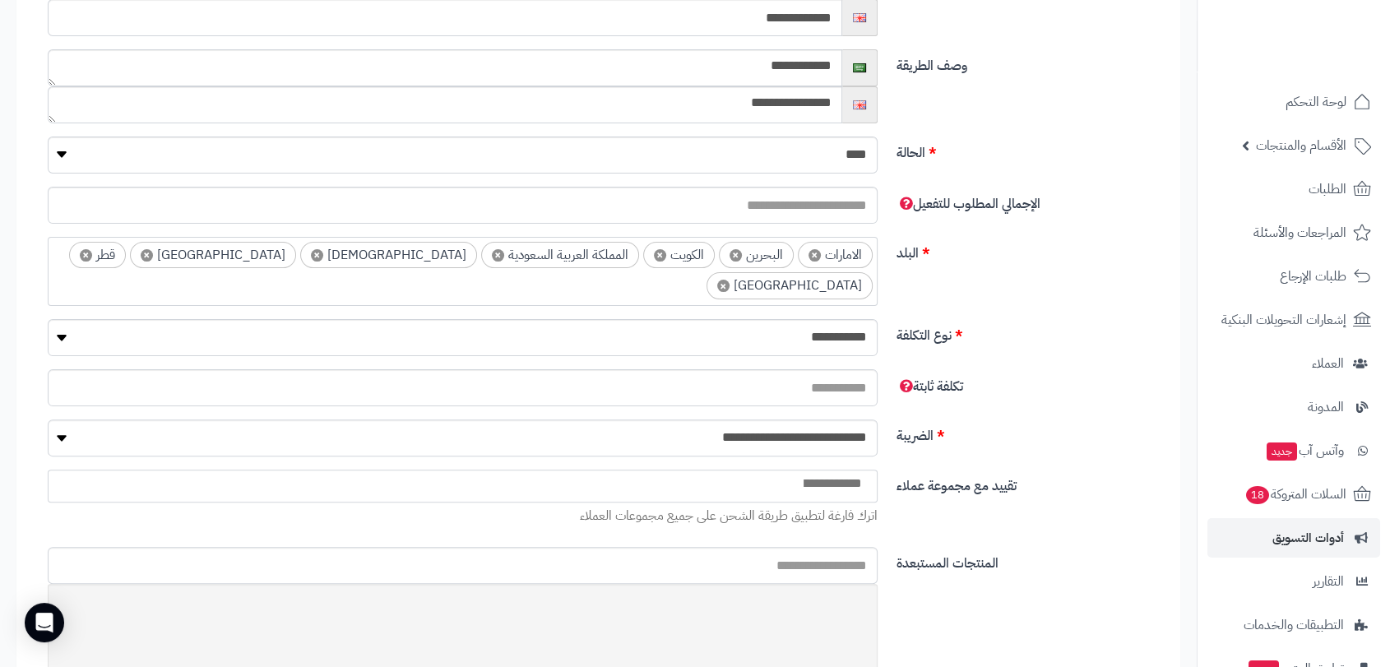
click at [815, 250] on span "×" at bounding box center [814, 255] width 12 height 12
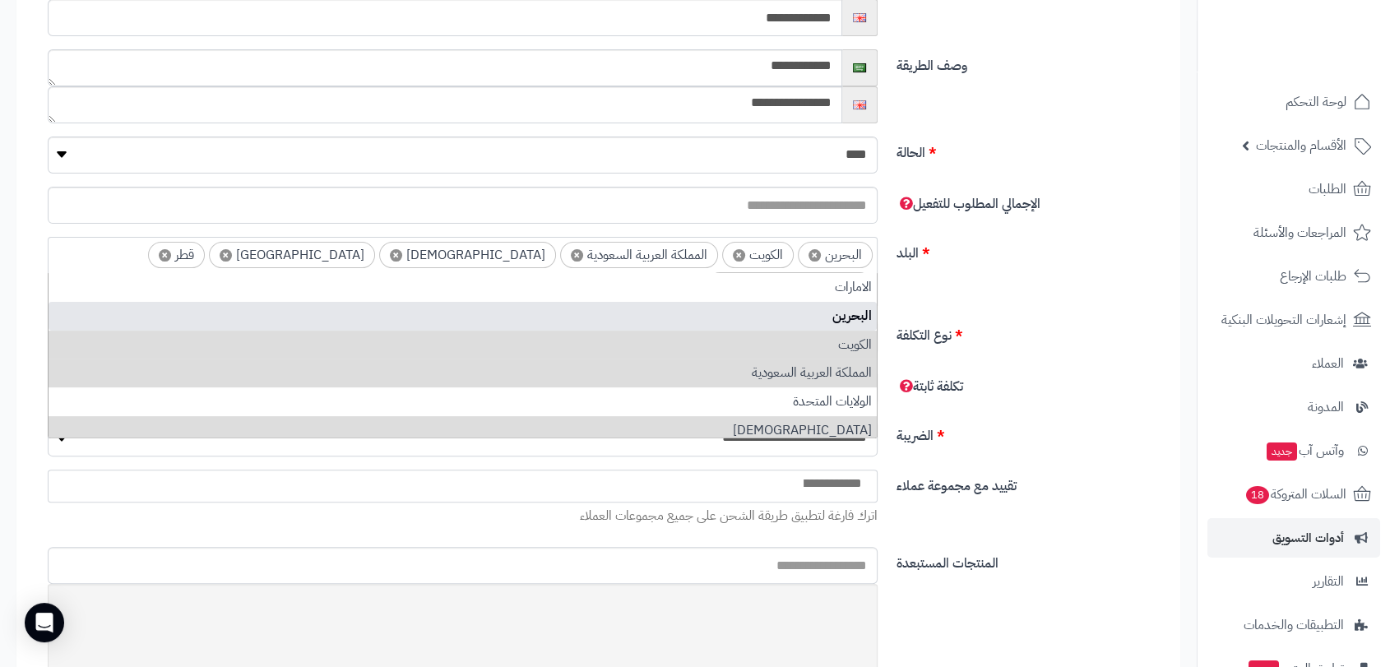
click at [815, 250] on span "×" at bounding box center [814, 255] width 12 height 12
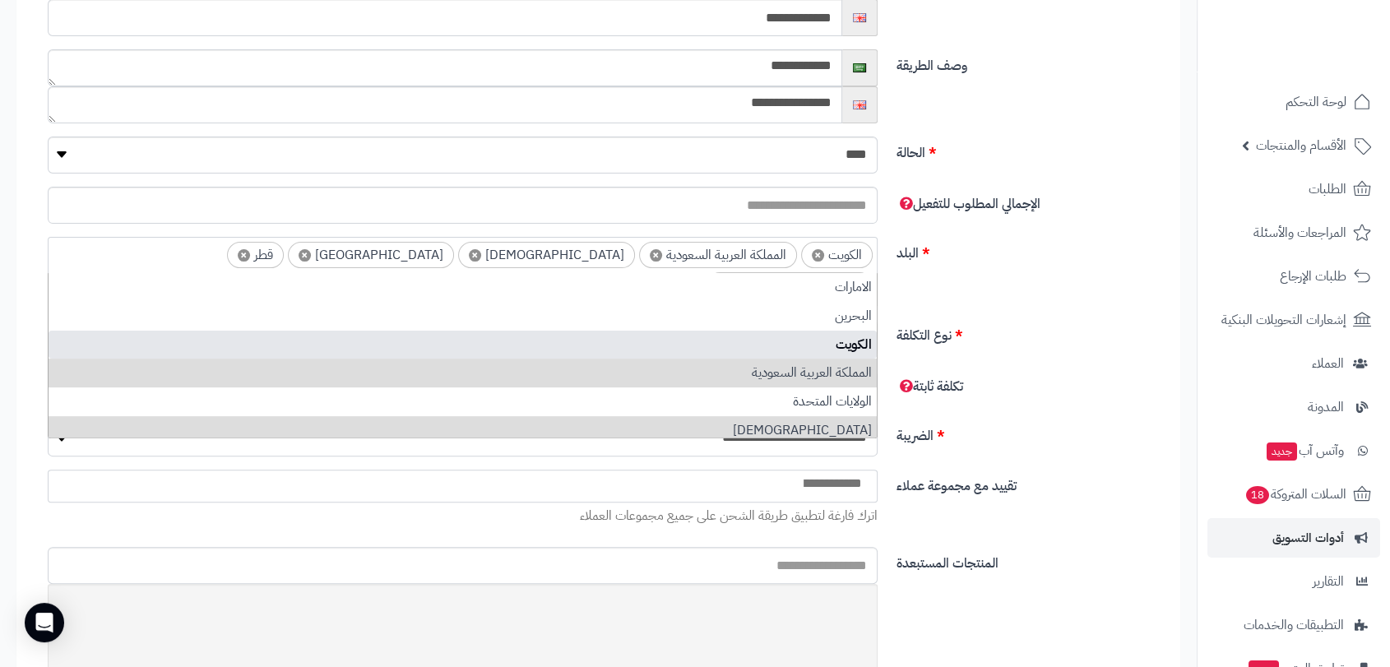
click at [815, 250] on span "×" at bounding box center [818, 255] width 12 height 12
select select "***"
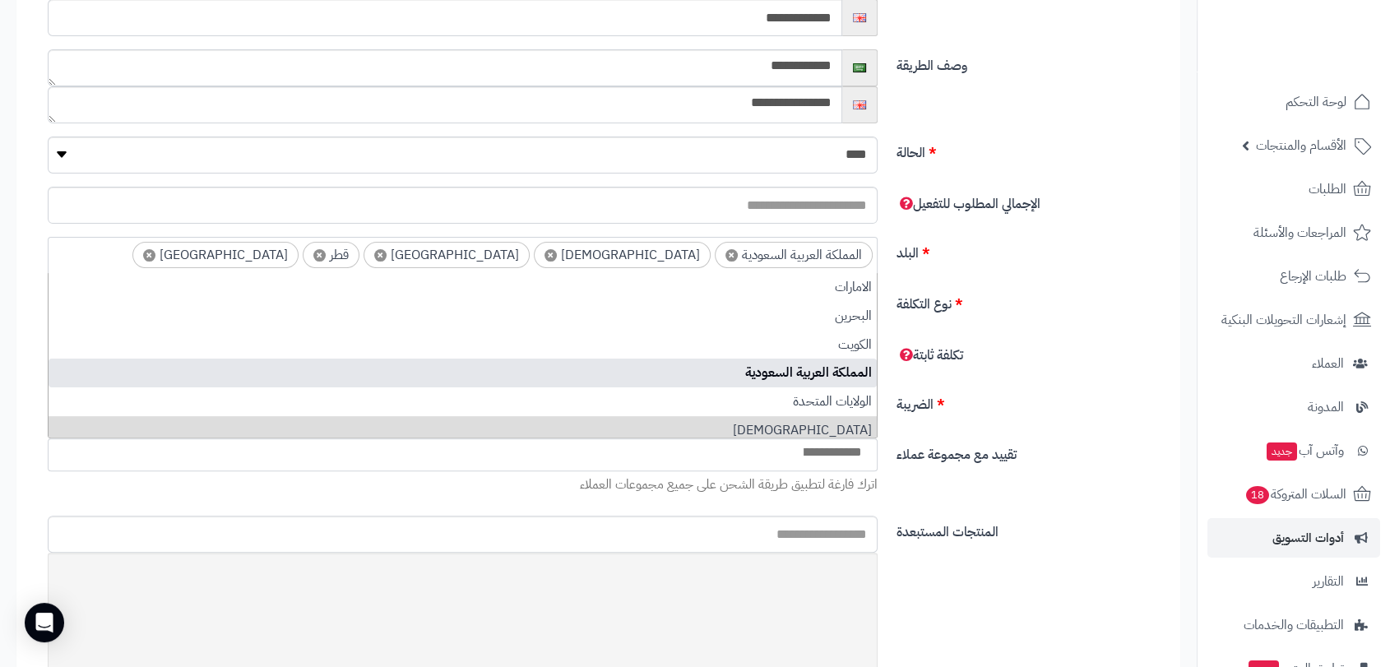
click at [557, 256] on span "×" at bounding box center [550, 255] width 12 height 12
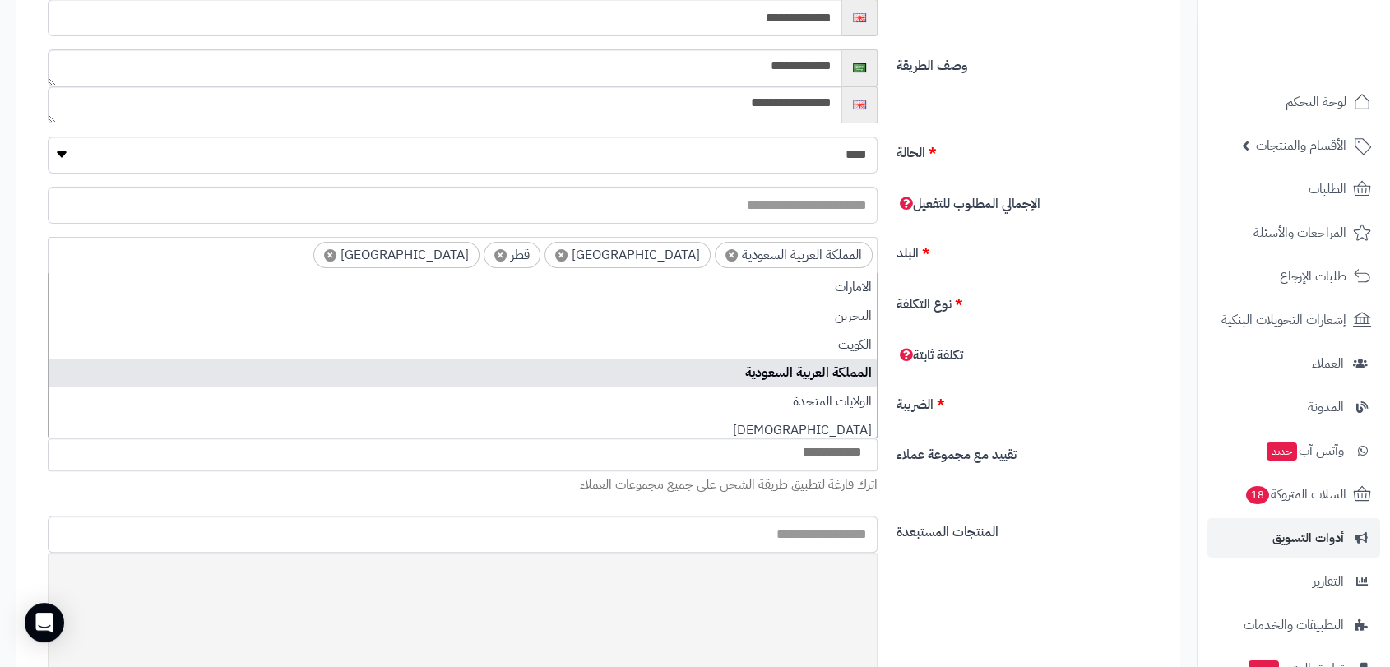
click at [567, 256] on span "×" at bounding box center [561, 255] width 12 height 12
click at [668, 254] on span "×" at bounding box center [670, 255] width 12 height 12
click at [567, 254] on span "×" at bounding box center [561, 255] width 12 height 12
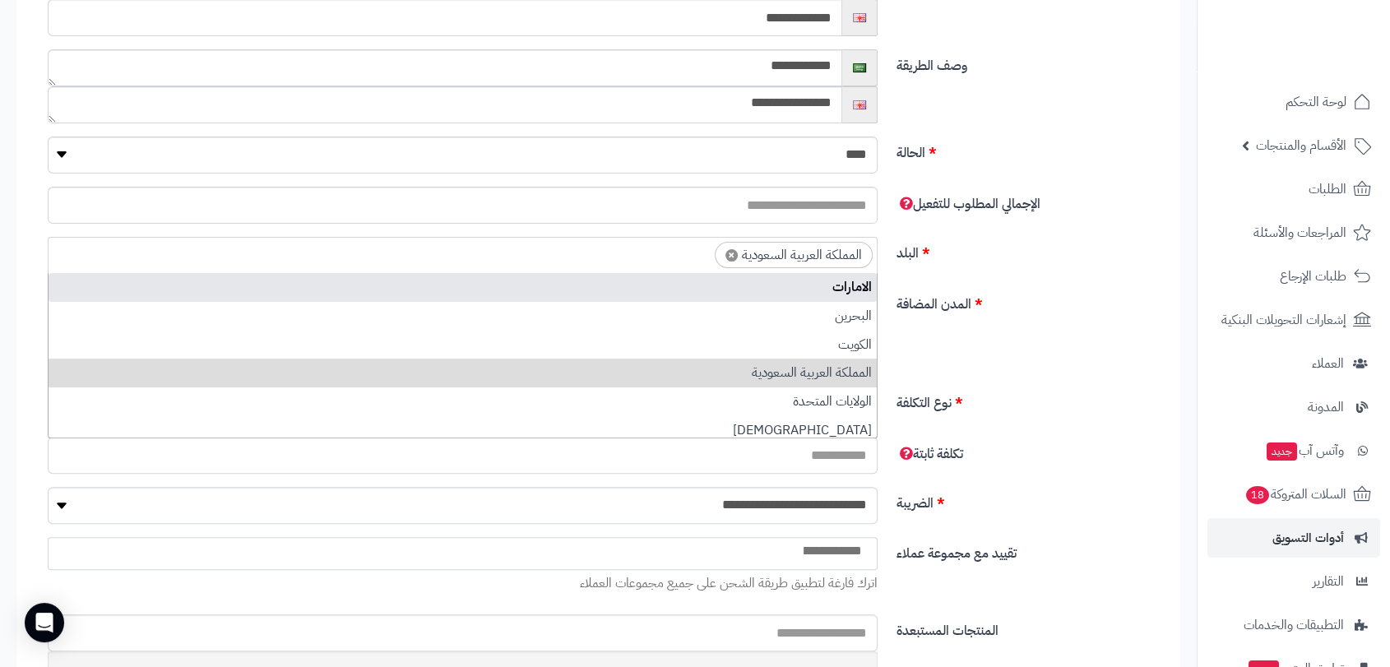
select select
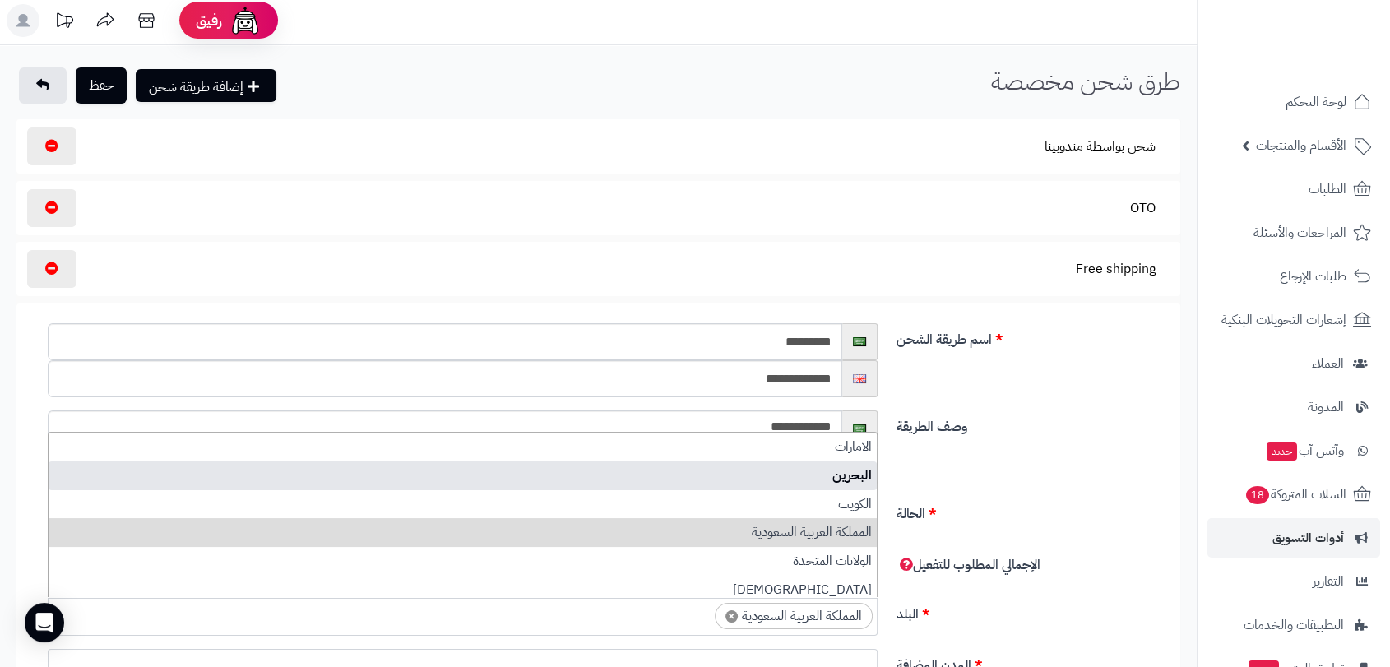
scroll to position [0, 0]
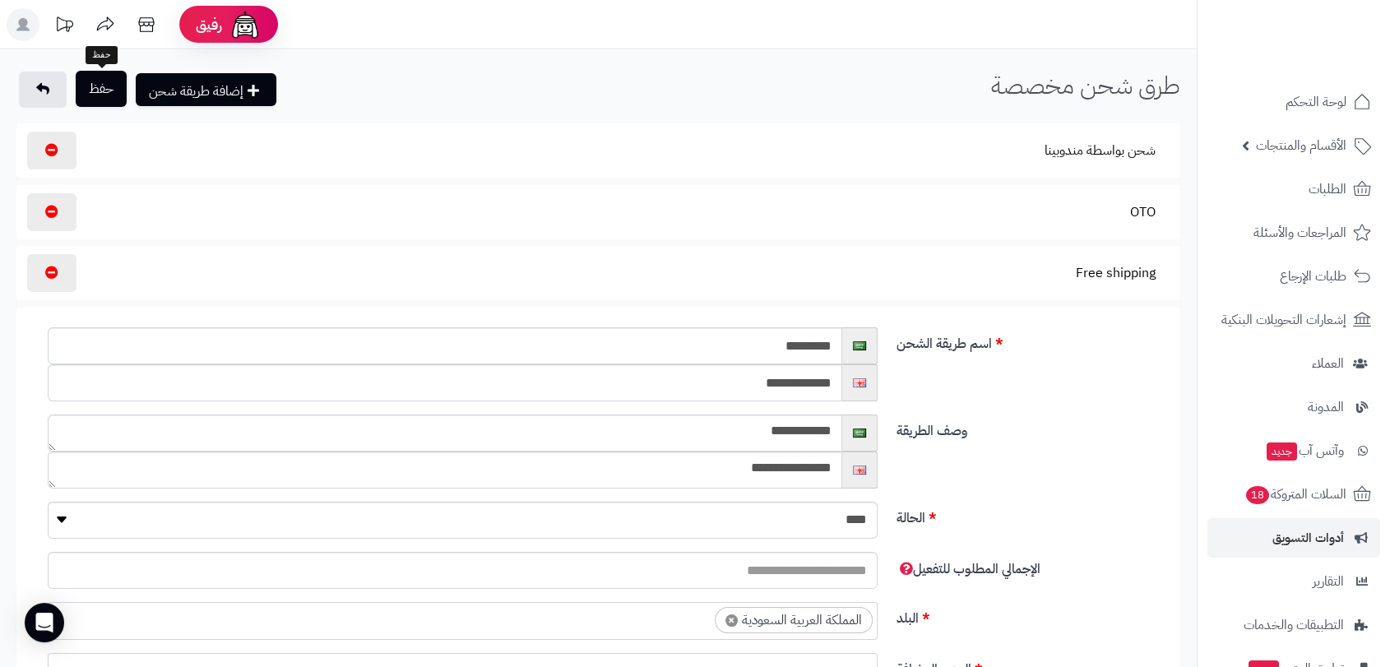
click at [104, 86] on button "حفظ" at bounding box center [101, 89] width 51 height 36
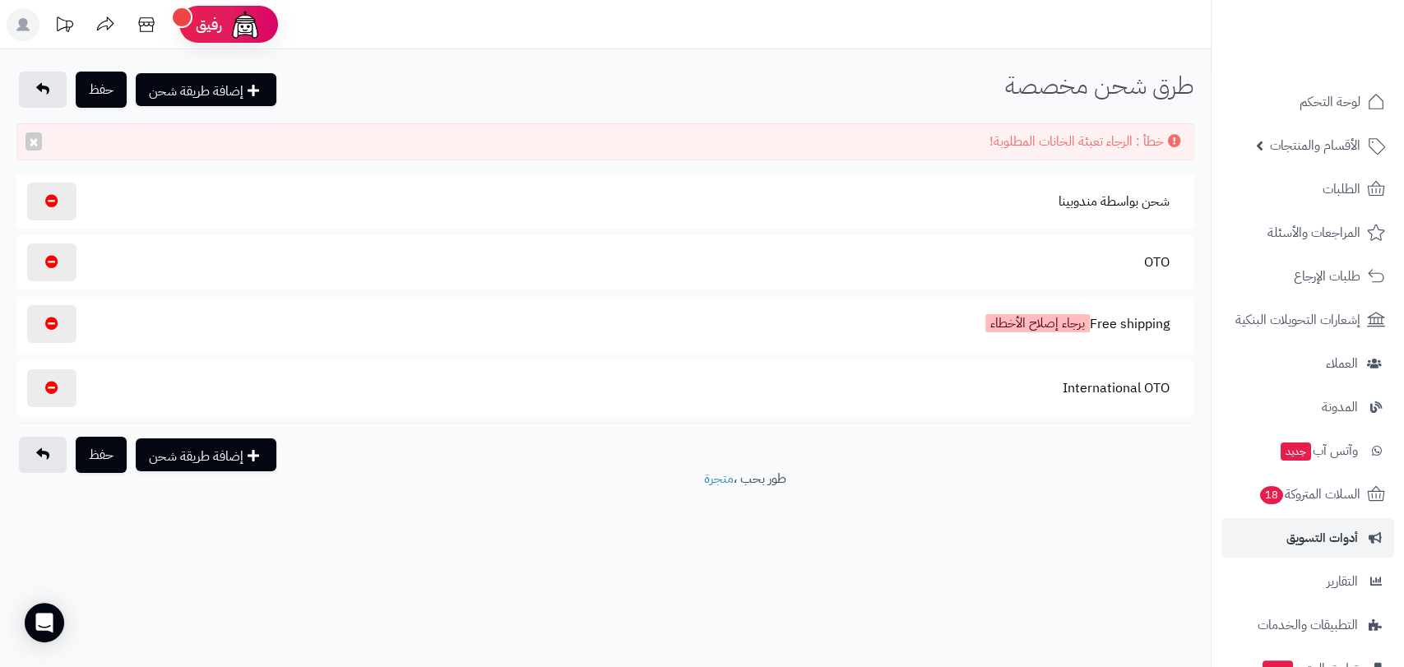
click at [960, 326] on section "Free shipping برجاء إصلاح الأخطاء" at bounding box center [605, 325] width 1161 height 41
click at [1125, 323] on button "Free shipping برجاء إصلاح الأخطاء" at bounding box center [1077, 324] width 212 height 41
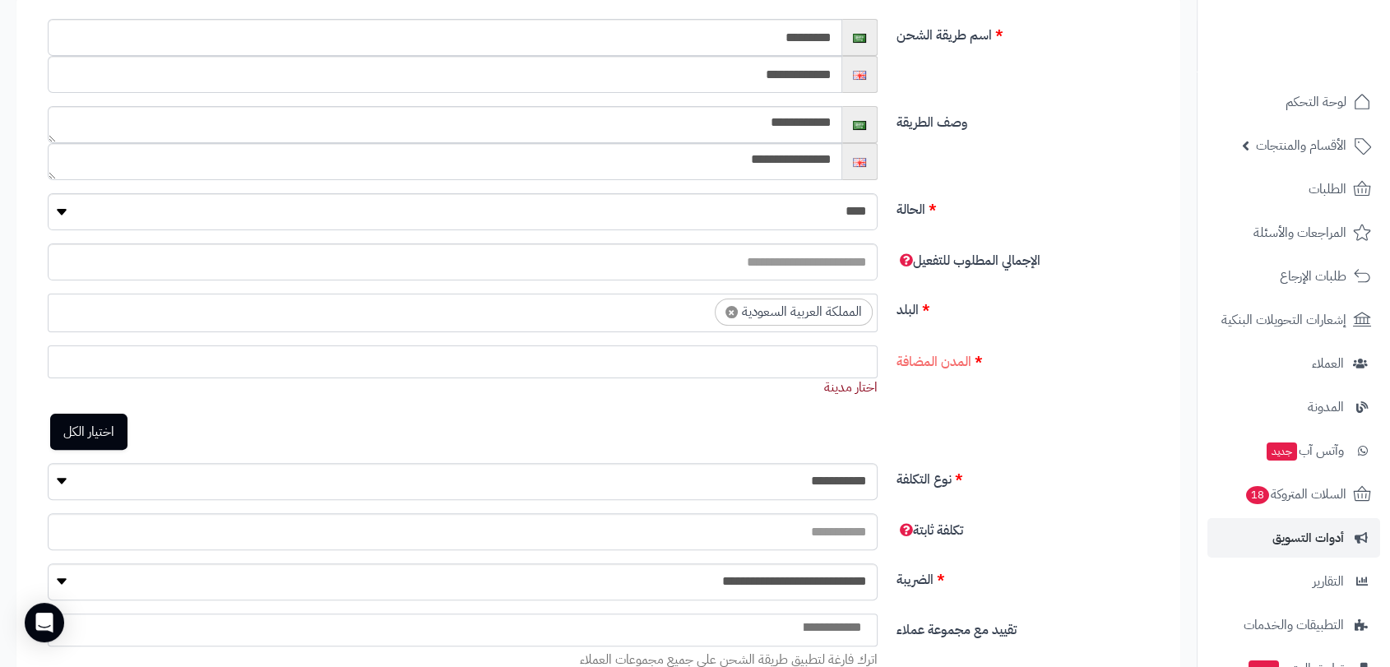
scroll to position [365, 0]
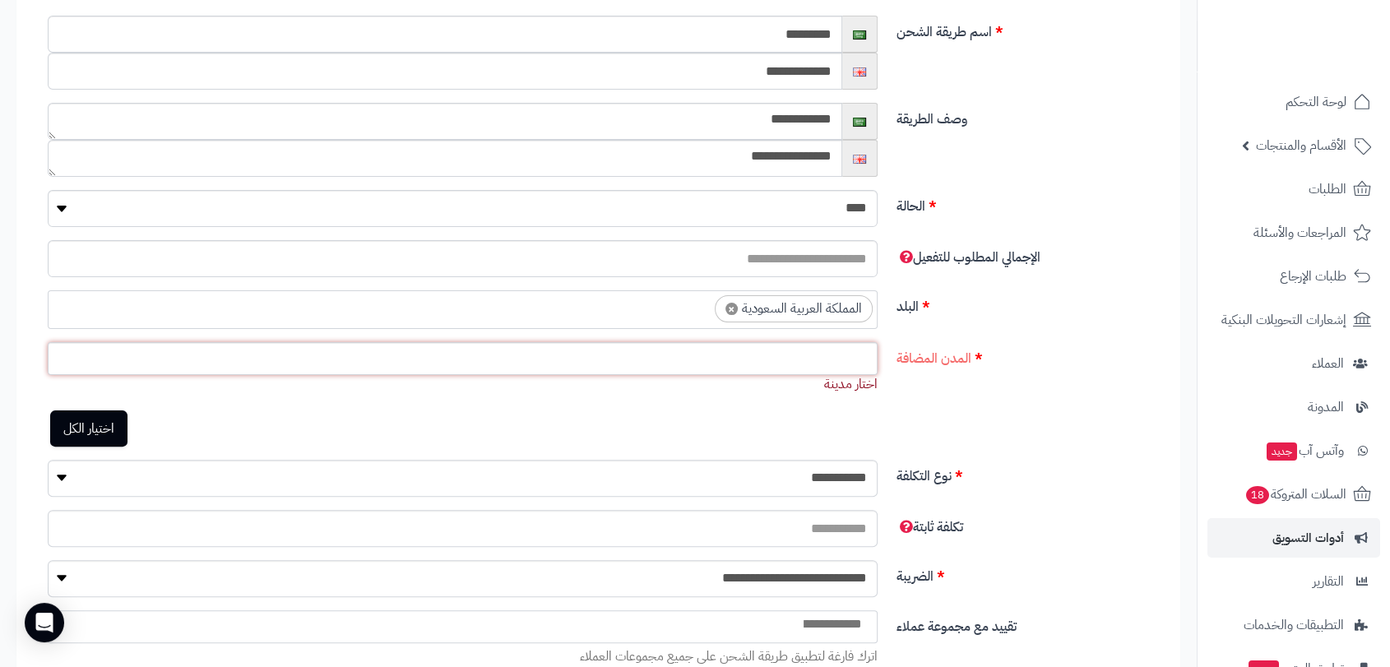
click at [847, 361] on ul at bounding box center [463, 354] width 828 height 23
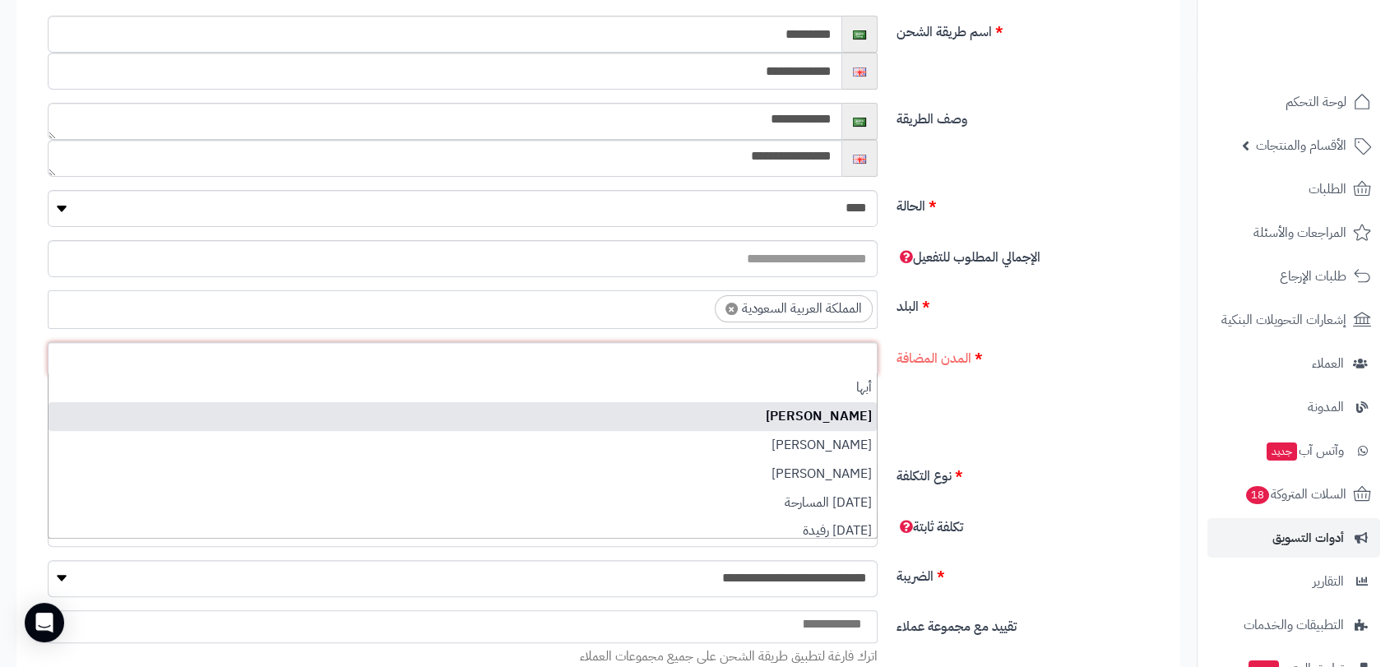
scroll to position [20, 0]
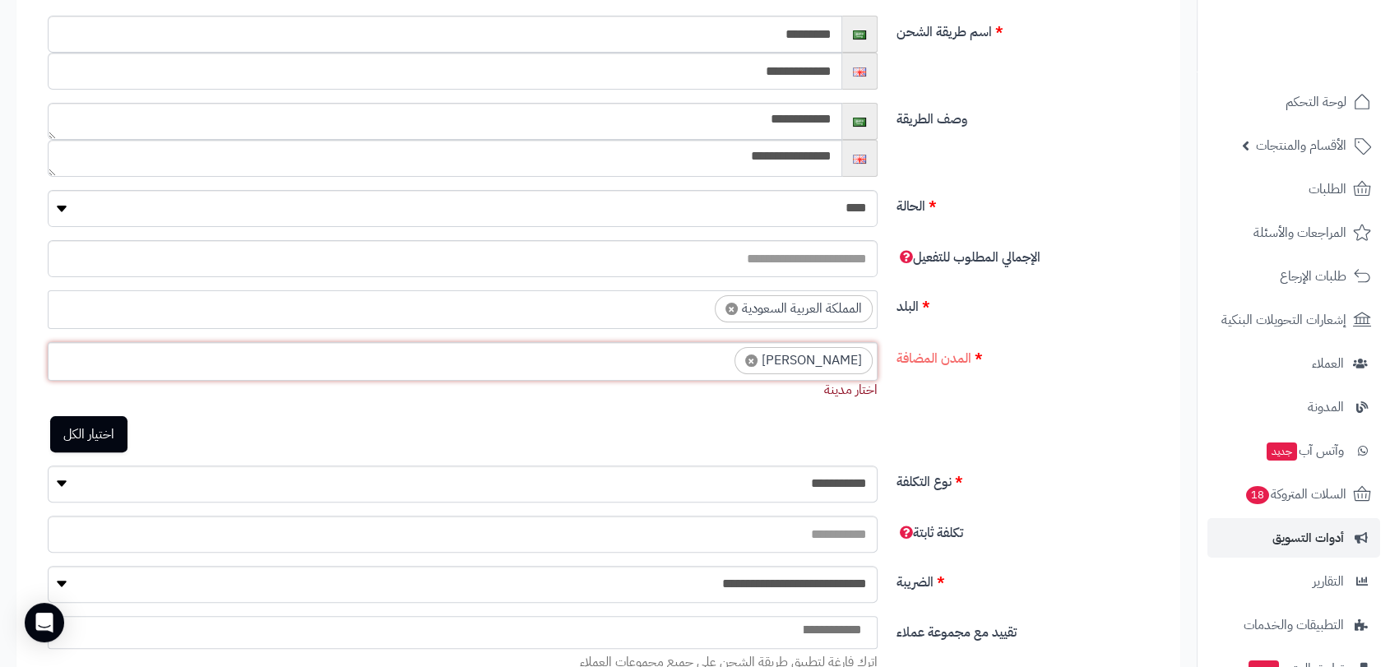
click at [744, 363] on ul "× [PERSON_NAME]" at bounding box center [463, 358] width 828 height 31
click at [90, 430] on link "اختيار الكل" at bounding box center [88, 434] width 77 height 36
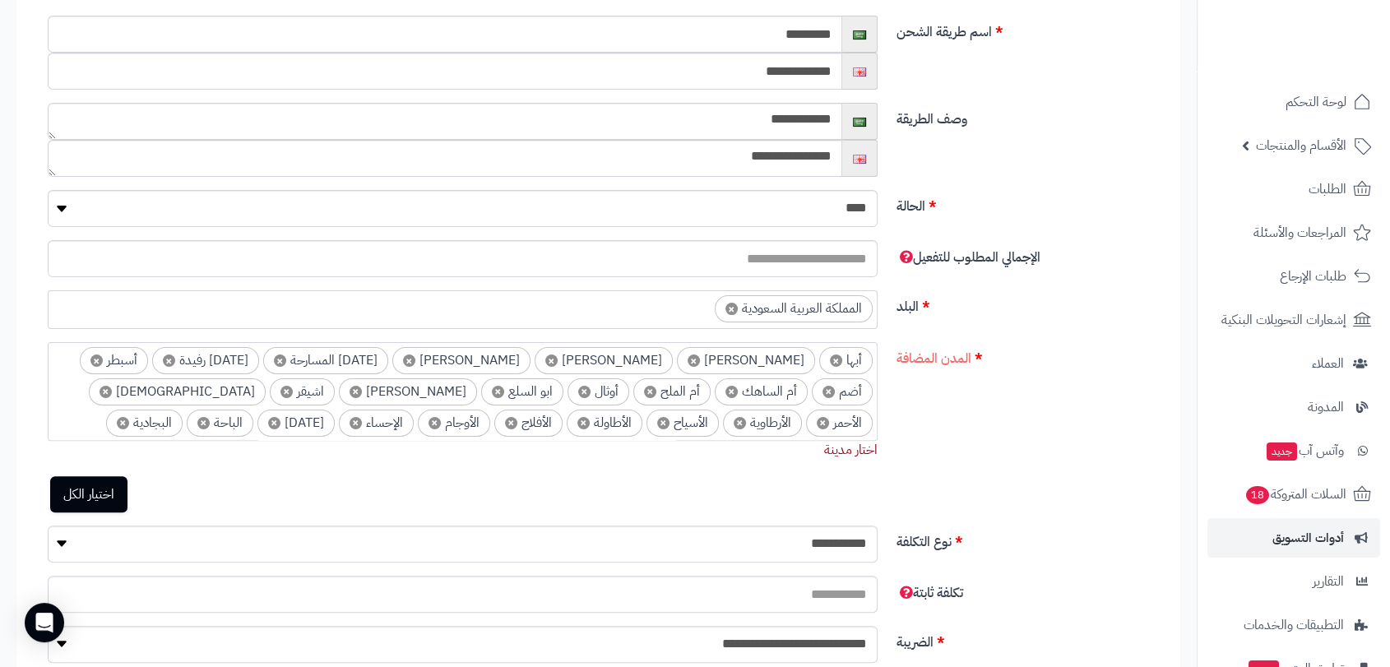
select select "***"
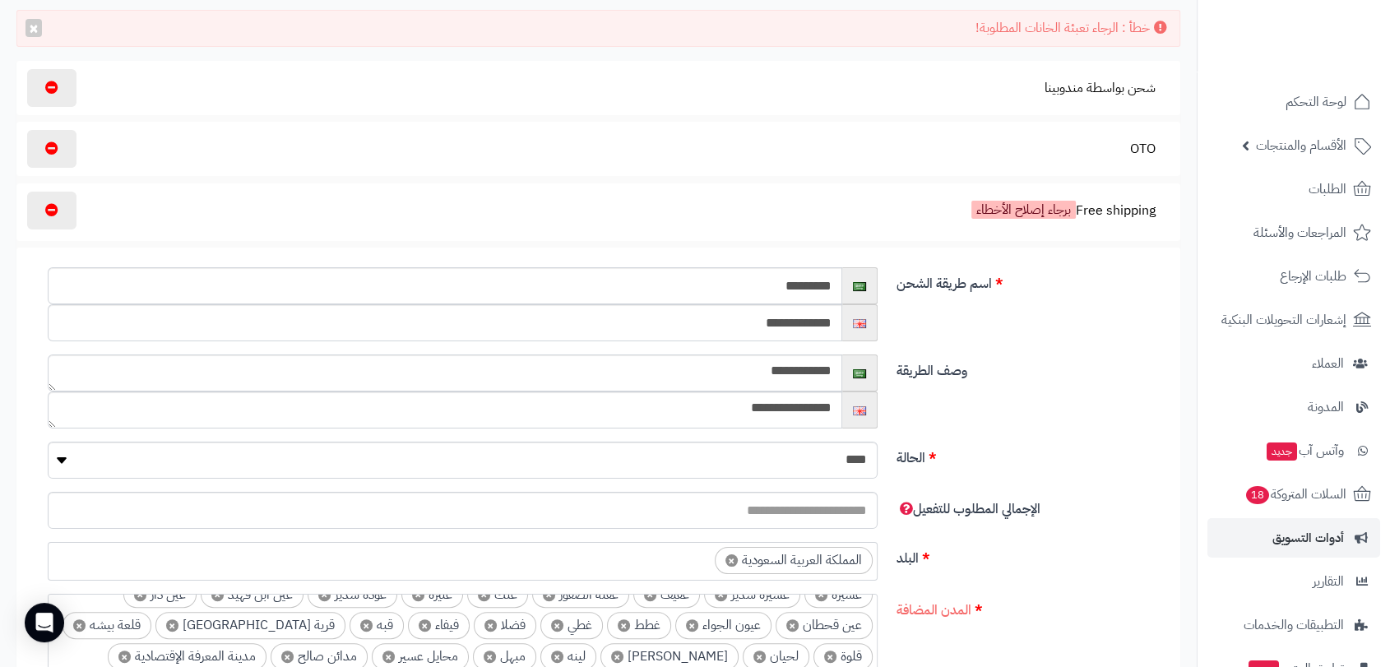
scroll to position [0, 0]
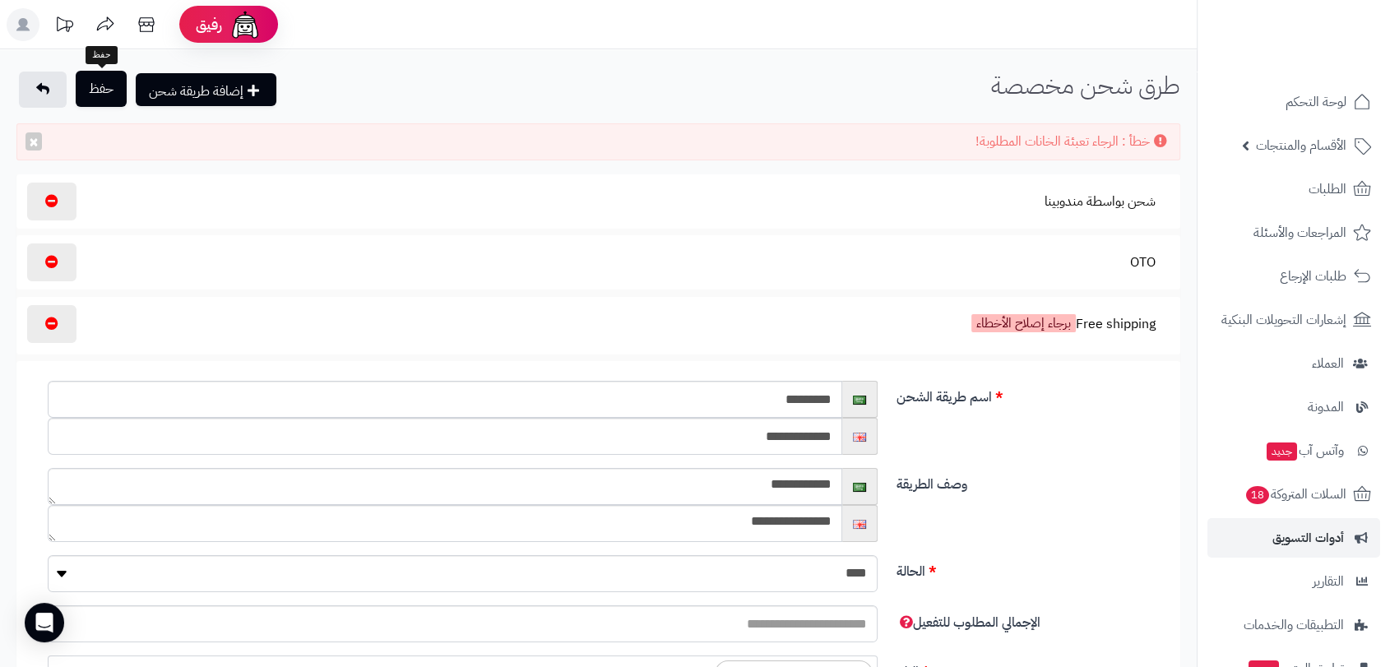
click at [88, 94] on button "حفظ" at bounding box center [101, 89] width 51 height 36
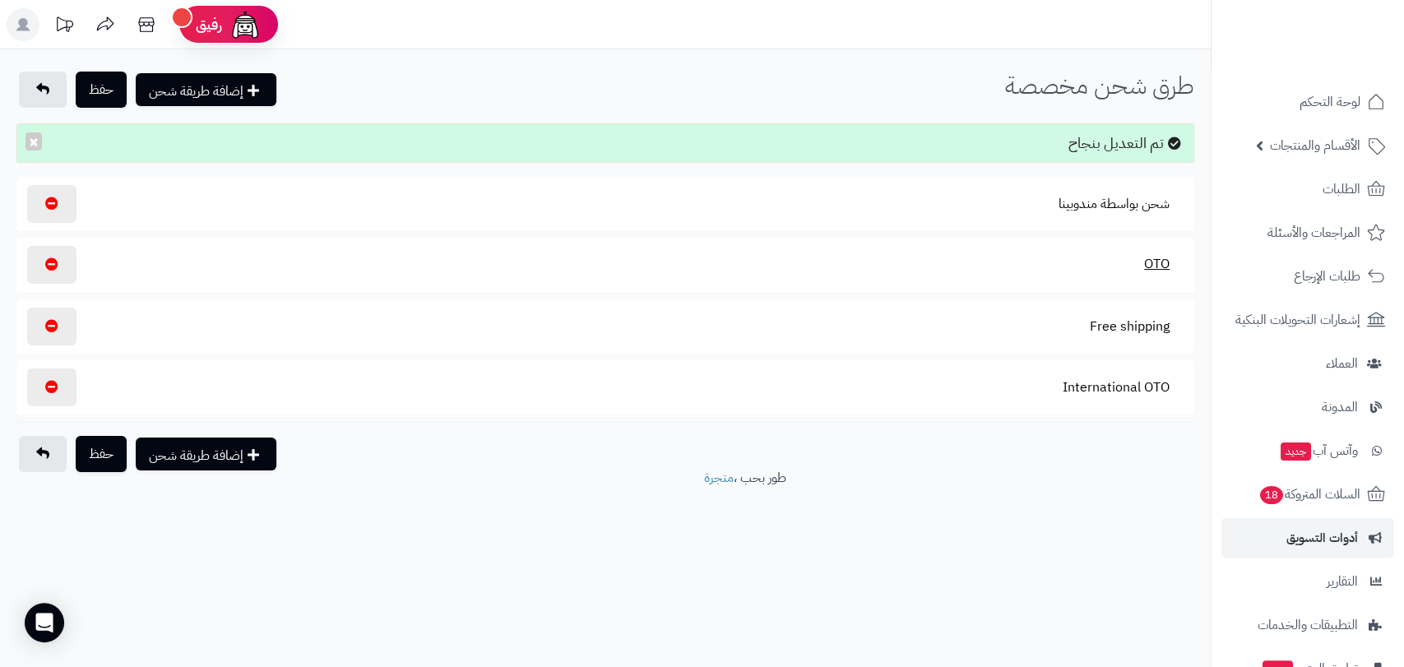
click at [1149, 260] on button "OTO" at bounding box center [1156, 264] width 53 height 38
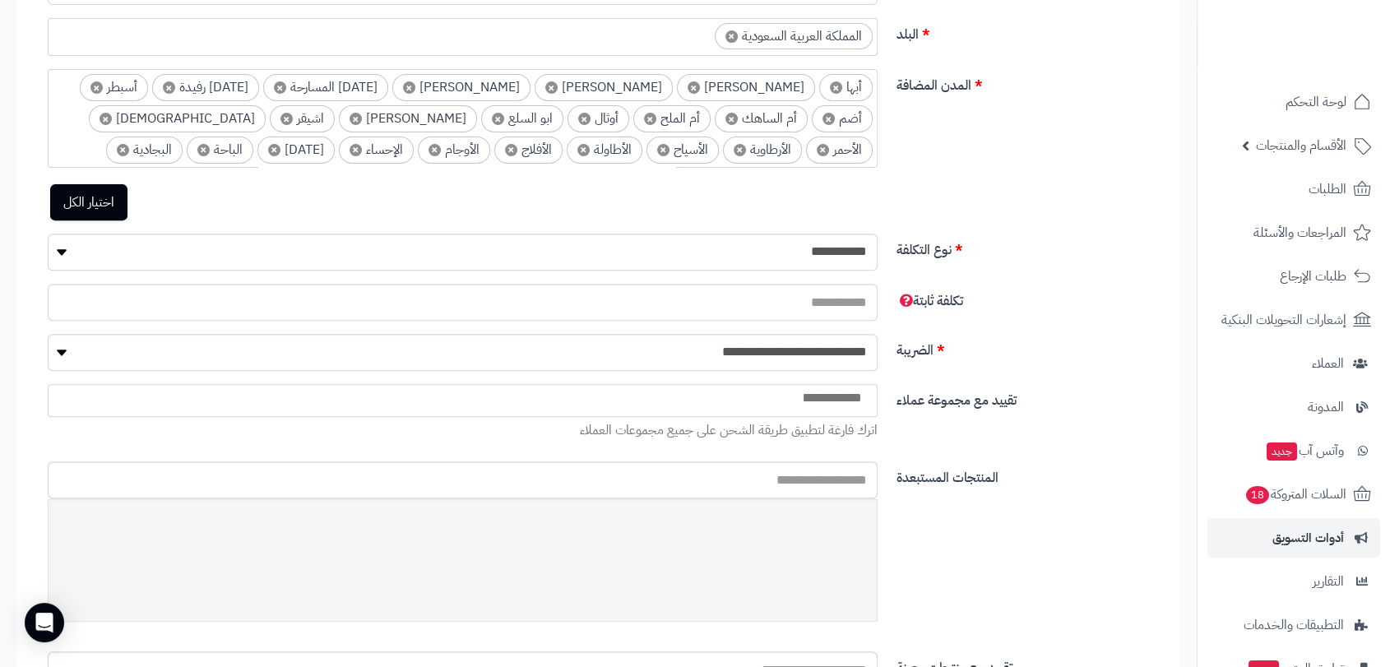
scroll to position [572, 0]
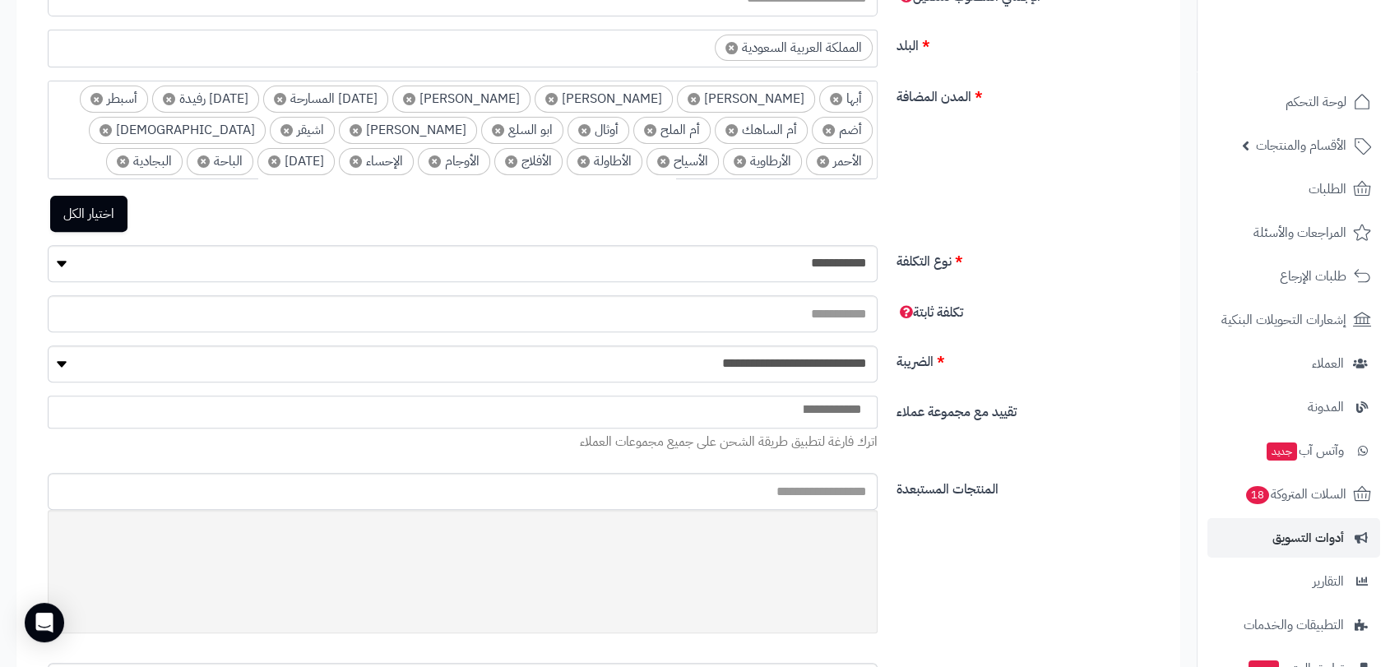
click at [765, 419] on span at bounding box center [463, 411] width 830 height 33
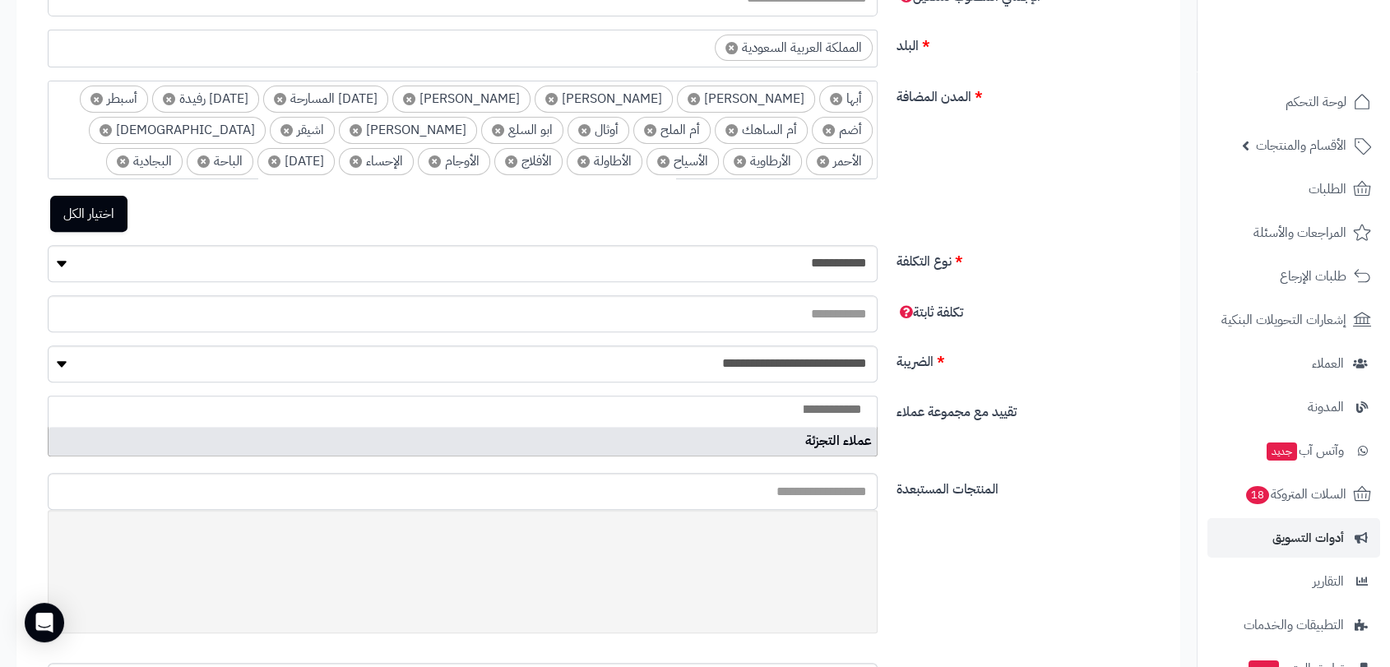
select select "*"
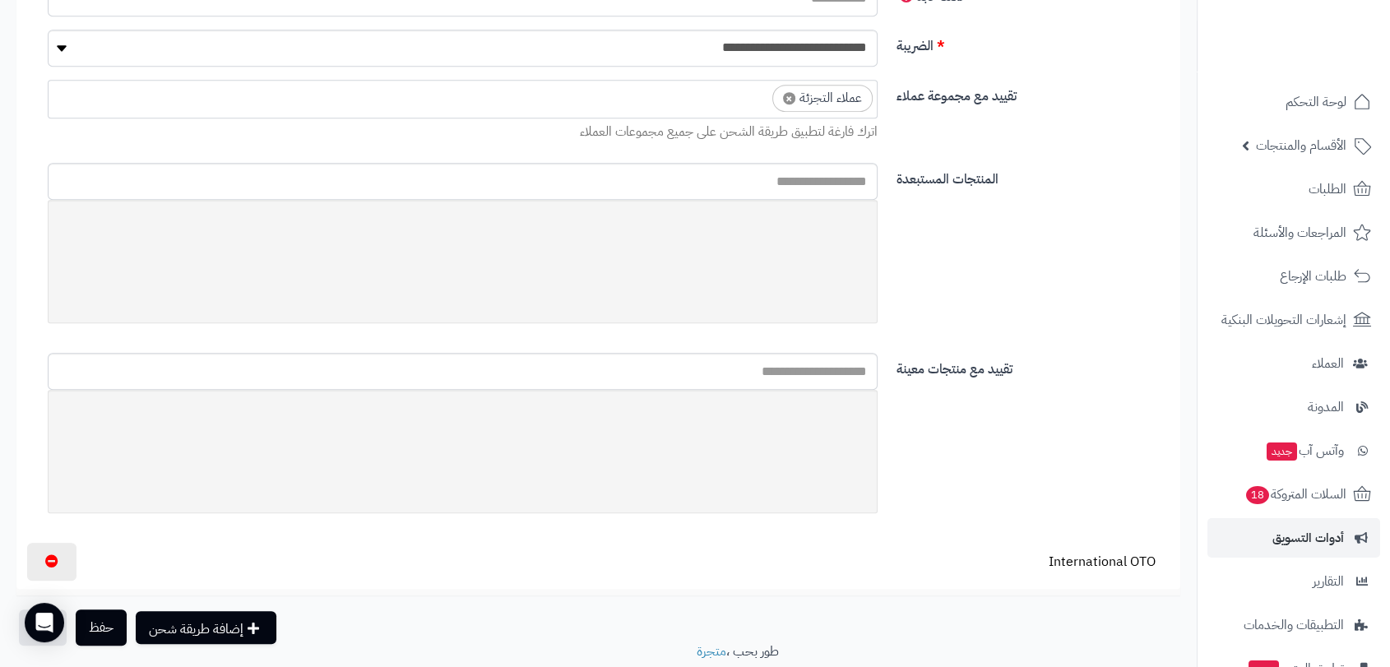
scroll to position [942, 0]
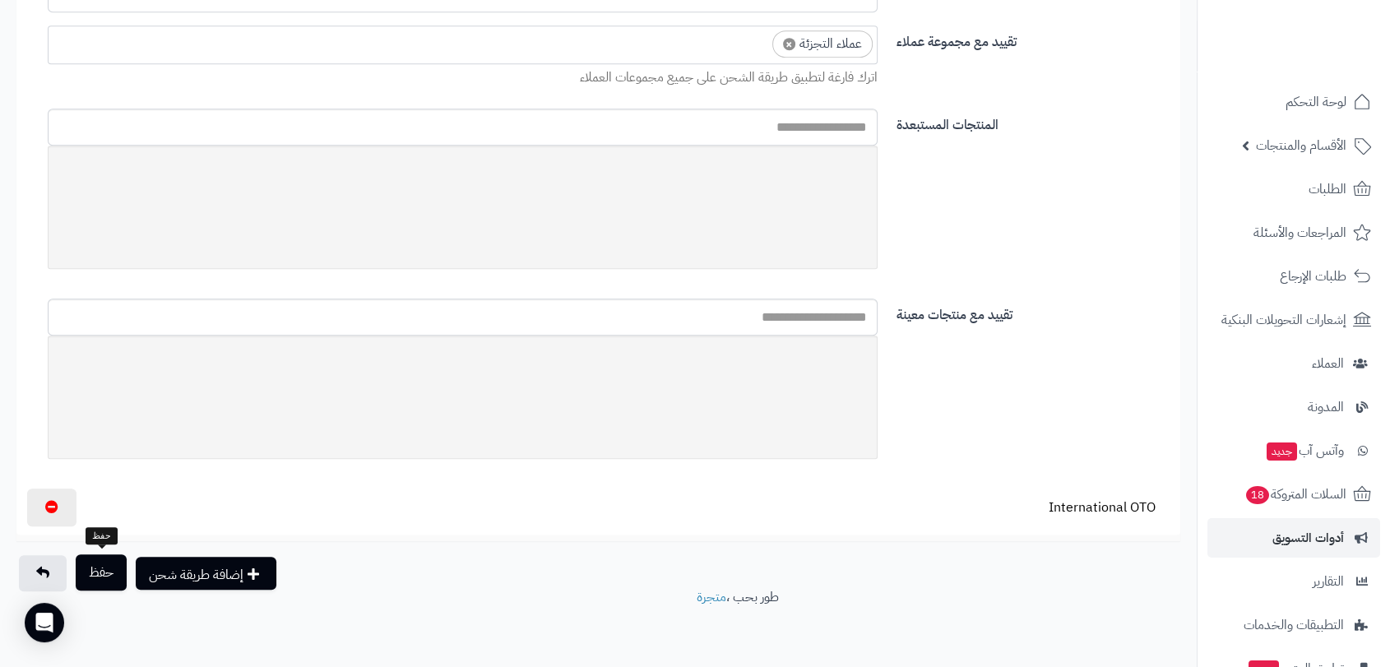
click at [100, 576] on button "حفظ" at bounding box center [101, 572] width 51 height 36
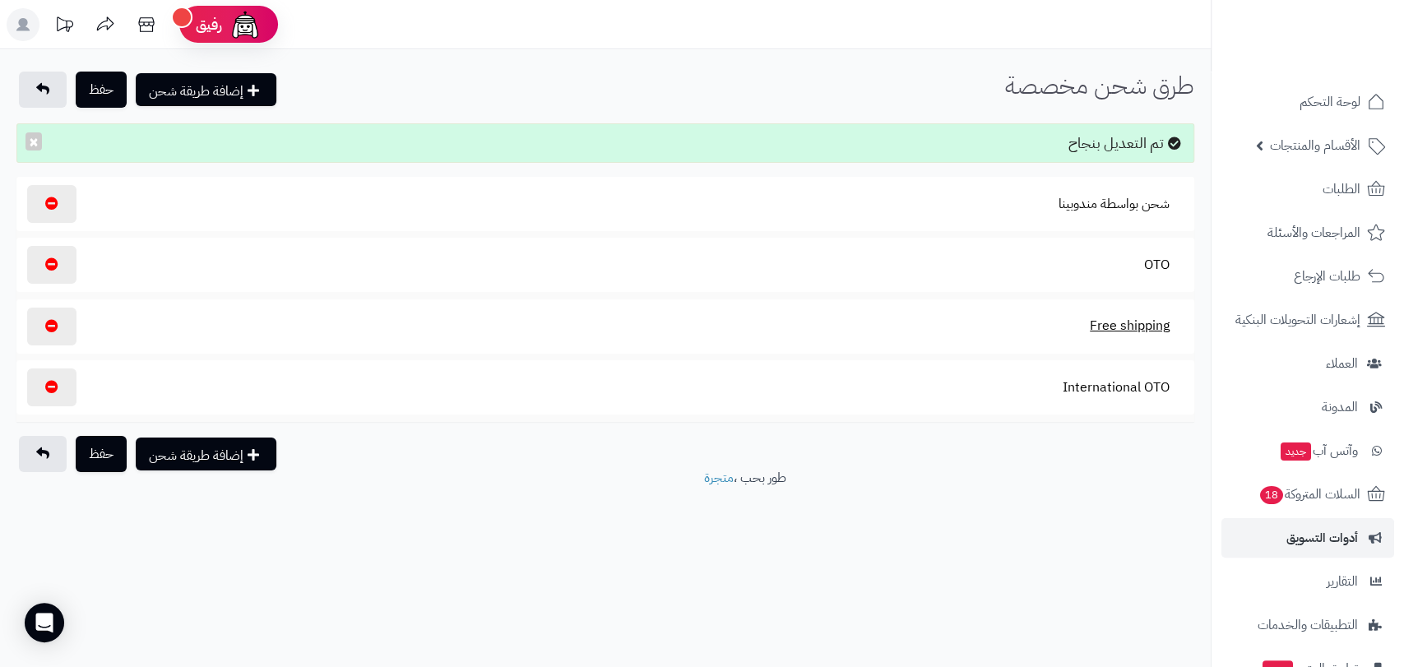
click at [1119, 323] on button "Free shipping" at bounding box center [1129, 326] width 108 height 38
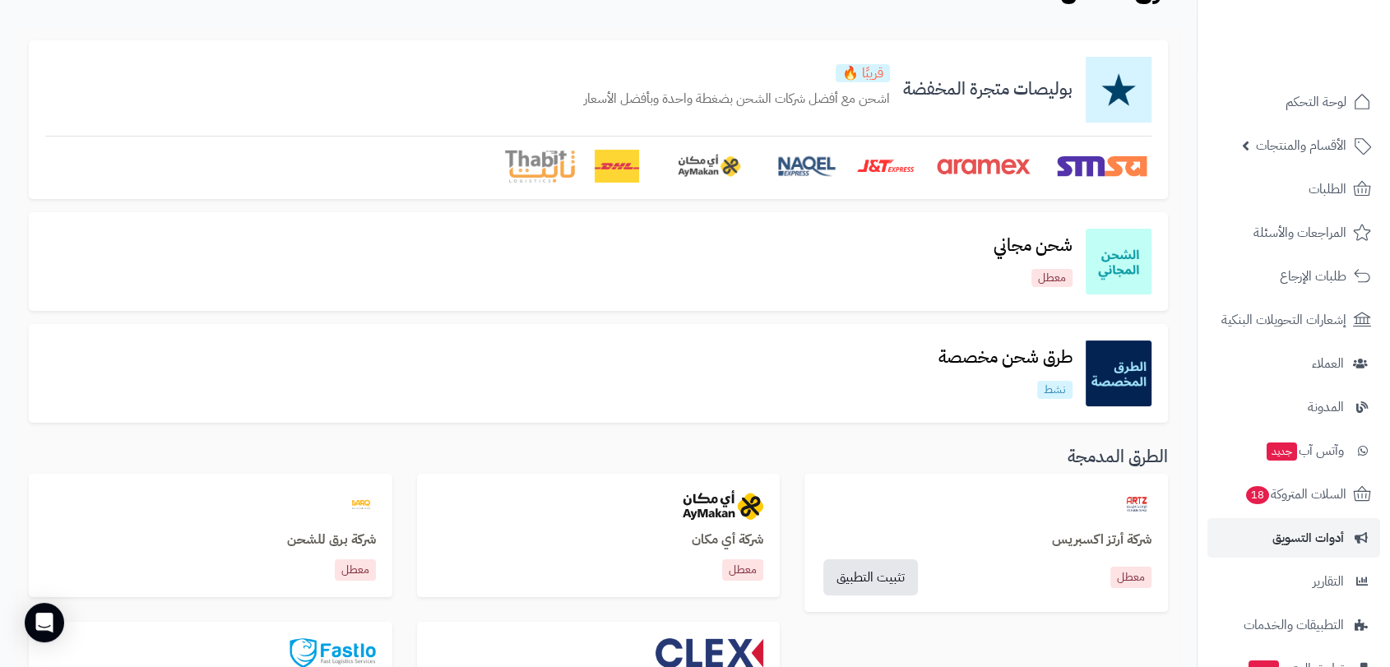
scroll to position [91, 0]
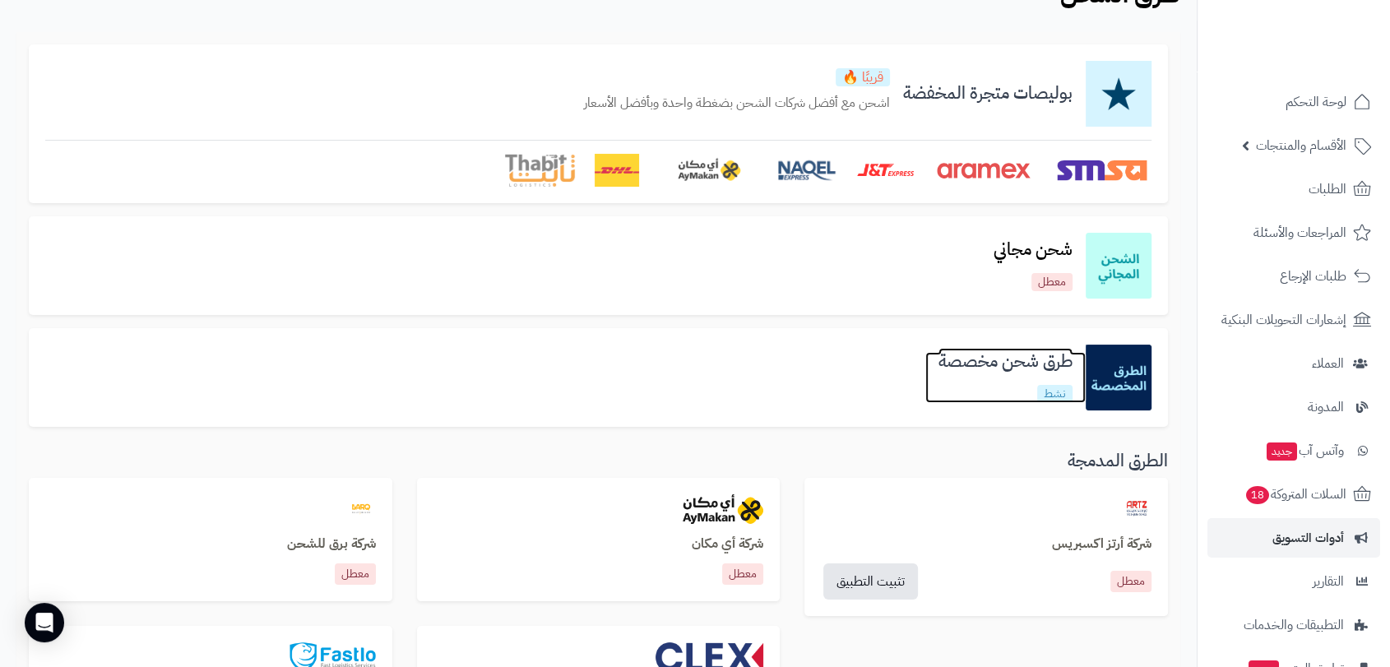
click at [980, 357] on h3 "طرق شحن مخصصة" at bounding box center [1005, 361] width 160 height 19
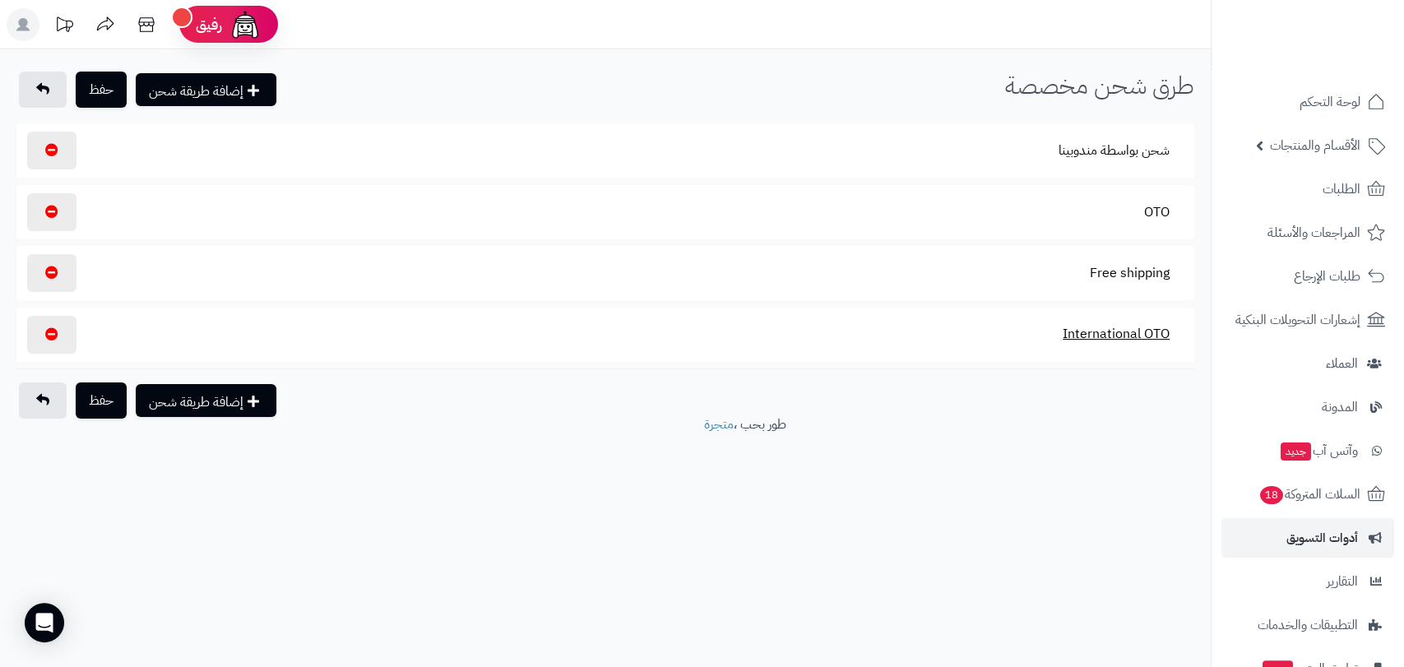
click at [1117, 334] on button "International OTO" at bounding box center [1115, 334] width 135 height 38
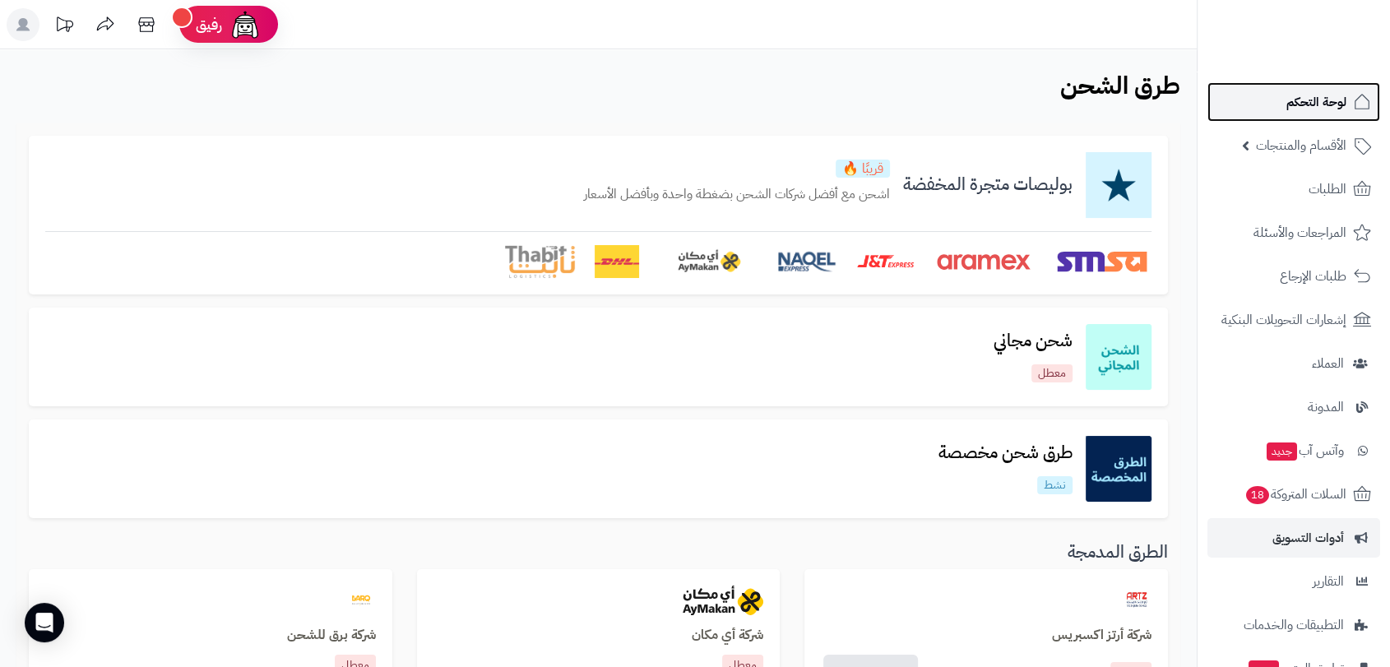
click at [1321, 87] on link "لوحة التحكم" at bounding box center [1293, 101] width 173 height 39
